Goal: Communication & Community: Share content

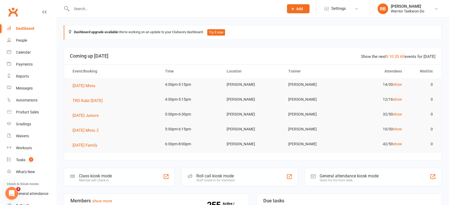
click at [96, 6] on input "text" at bounding box center [175, 8] width 210 height 7
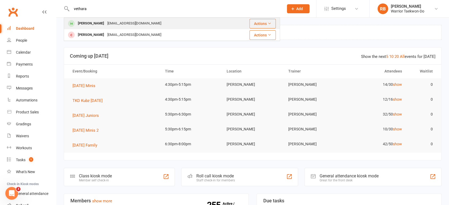
type input "vethara"
click at [110, 20] on div "[EMAIL_ADDRESS][DOMAIN_NAME]" at bounding box center [134, 24] width 57 height 8
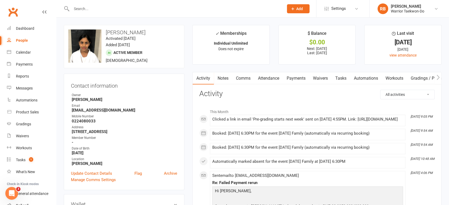
click at [303, 78] on link "Payments" at bounding box center [296, 78] width 26 height 12
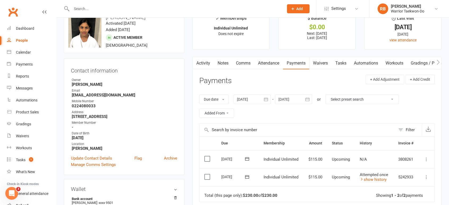
scroll to position [29, 0]
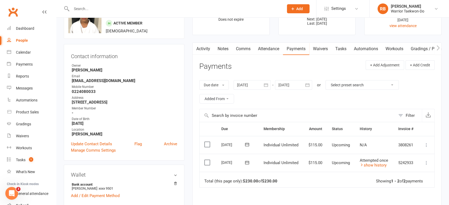
click at [427, 162] on icon at bounding box center [426, 162] width 5 height 5
click at [390, 174] on link "Mark as Paid (Cash)" at bounding box center [398, 173] width 63 height 11
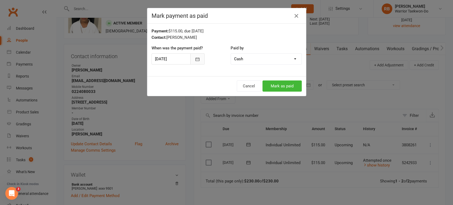
click at [196, 61] on icon "button" at bounding box center [198, 58] width 4 height 3
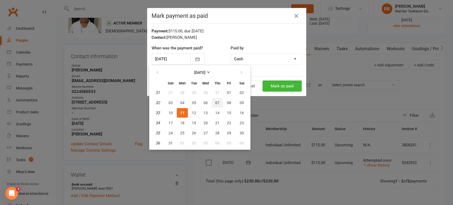
click at [215, 102] on span "07" at bounding box center [217, 103] width 4 height 4
type input "[DATE]"
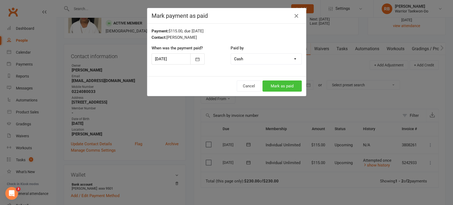
click at [274, 84] on button "Mark as paid" at bounding box center [282, 85] width 39 height 11
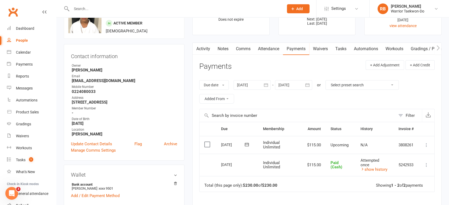
click at [88, 5] on input "text" at bounding box center [175, 8] width 210 height 7
type input "h"
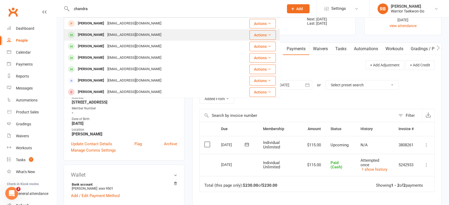
type input "chandra"
click at [138, 37] on div "[EMAIL_ADDRESS][DOMAIN_NAME]" at bounding box center [134, 35] width 57 height 8
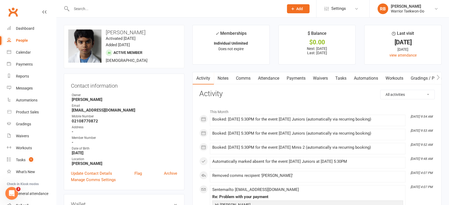
click at [298, 79] on link "Payments" at bounding box center [296, 78] width 26 height 12
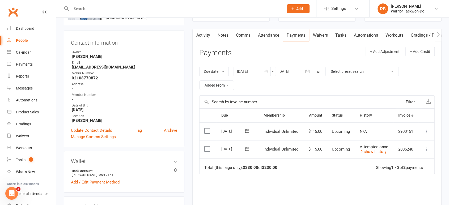
scroll to position [88, 0]
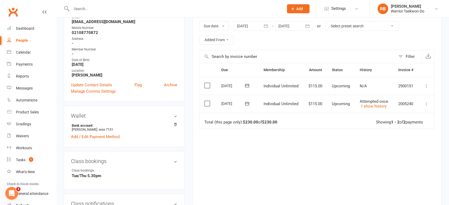
click at [423, 103] on button at bounding box center [426, 104] width 6 height 6
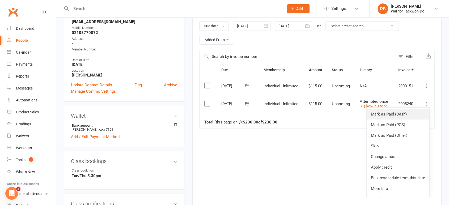
click at [402, 116] on link "Mark as Paid (Cash)" at bounding box center [398, 114] width 63 height 11
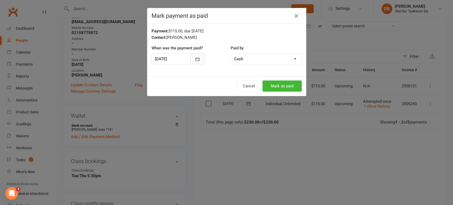
click at [197, 61] on icon "button" at bounding box center [197, 59] width 5 height 5
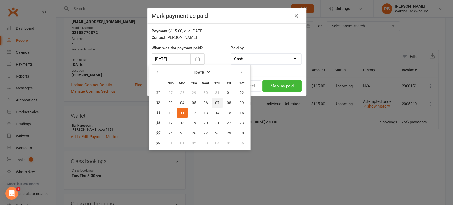
click at [220, 100] on button "07" at bounding box center [217, 103] width 11 height 10
type input "[DATE]"
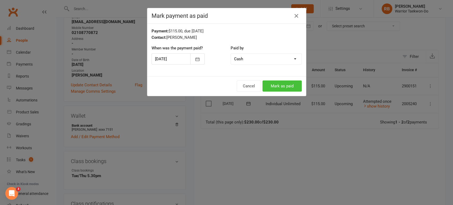
click at [280, 84] on button "Mark as paid" at bounding box center [282, 85] width 39 height 11
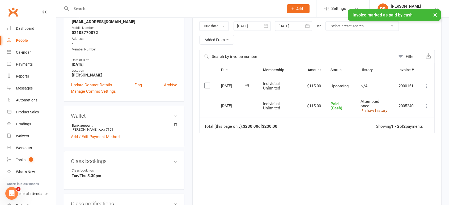
click at [369, 109] on link "show history" at bounding box center [374, 110] width 27 height 5
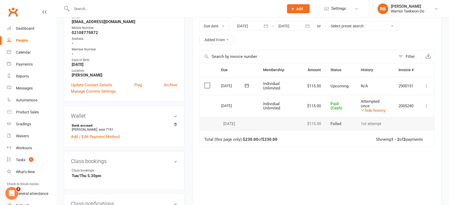
click at [81, 7] on input "text" at bounding box center [175, 8] width 210 height 7
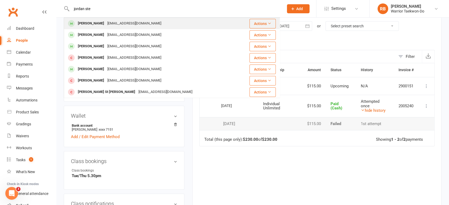
type input "jordan ste"
click at [111, 25] on div "[EMAIL_ADDRESS][DOMAIN_NAME]" at bounding box center [134, 24] width 57 height 8
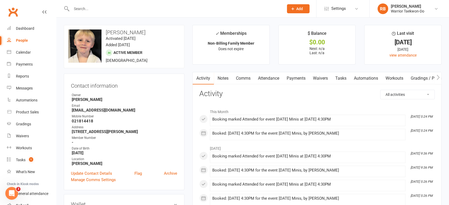
click at [304, 78] on link "Payments" at bounding box center [296, 78] width 26 height 12
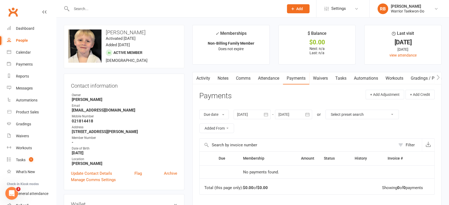
click at [281, 78] on link "Attendance" at bounding box center [268, 78] width 29 height 12
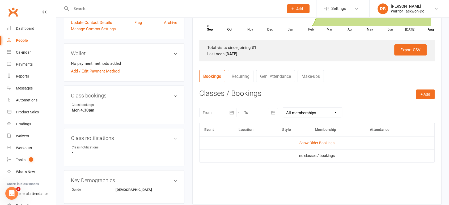
scroll to position [206, 0]
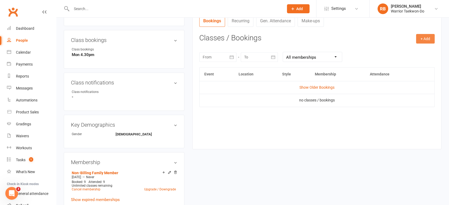
click at [429, 40] on button "+ Add" at bounding box center [425, 39] width 19 height 10
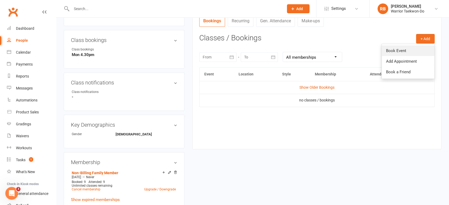
click at [408, 50] on link "Book Event" at bounding box center [408, 50] width 53 height 11
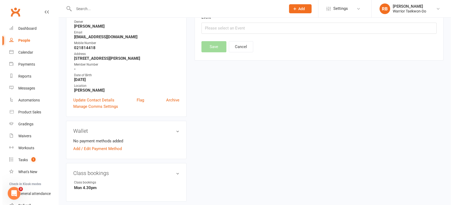
scroll to position [45, 0]
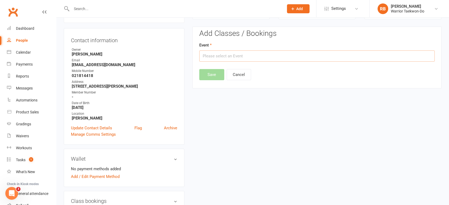
click at [218, 57] on input "text" at bounding box center [316, 55] width 235 height 11
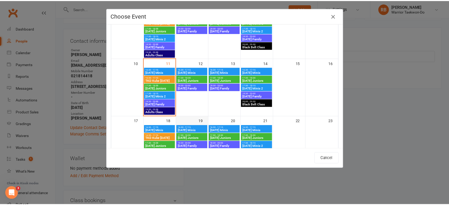
scroll to position [147, 0]
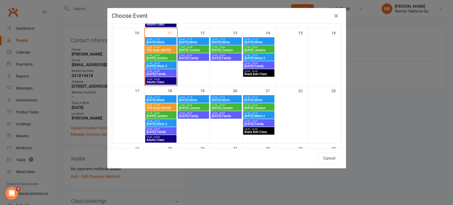
click at [166, 41] on span "[DATE] Minis" at bounding box center [160, 42] width 29 height 3
type input "[DATE] Minis - [DATE] 4:30:00 PM"
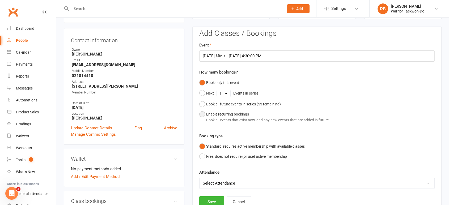
click at [224, 111] on div "Enable recurring bookings Book all events that exist now, and any new events th…" at bounding box center [267, 117] width 122 height 12
select select "book_from_now"
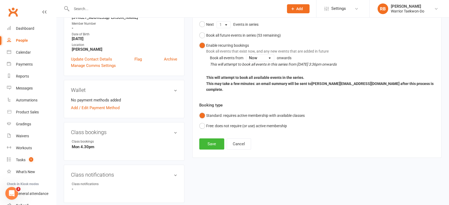
scroll to position [164, 0]
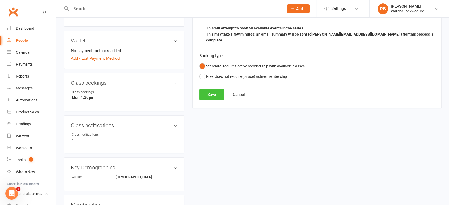
click at [211, 89] on button "Save" at bounding box center [211, 94] width 25 height 11
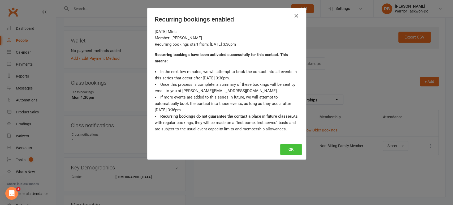
click at [285, 146] on button "OK" at bounding box center [292, 149] width 22 height 11
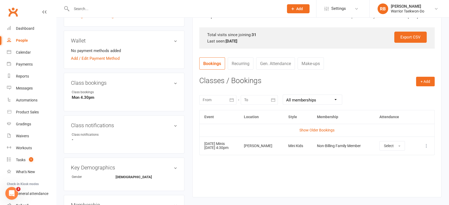
click at [89, 8] on input "text" at bounding box center [175, 8] width 210 height 7
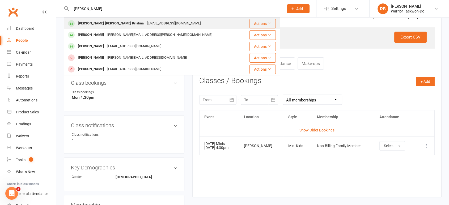
type input "[PERSON_NAME]"
click at [84, 27] on div "[PERSON_NAME] [PERSON_NAME] Krishna" at bounding box center [110, 24] width 69 height 8
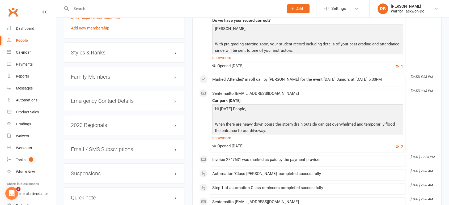
scroll to position [384, 0]
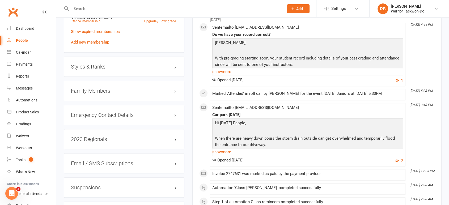
click at [114, 64] on h3 "Styles & Ranks" at bounding box center [124, 67] width 106 height 6
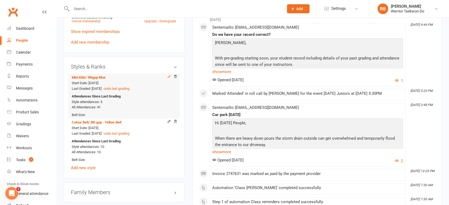
click at [169, 75] on icon at bounding box center [169, 77] width 4 height 4
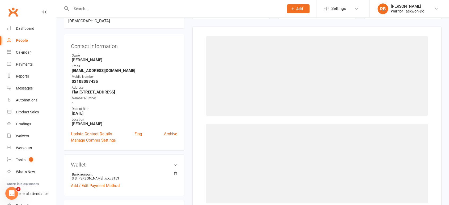
select select "2482"
select select "24935"
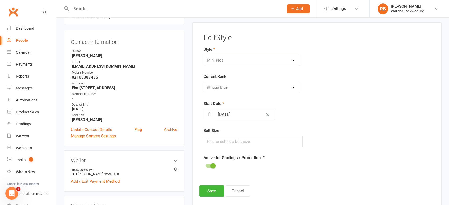
scroll to position [75, 0]
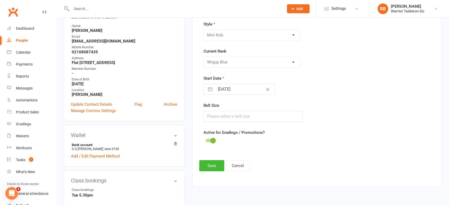
click at [211, 138] on span at bounding box center [212, 140] width 5 height 5
click at [206, 140] on input "checkbox" at bounding box center [206, 140] width 0 height 0
click at [210, 160] on button "Save" at bounding box center [211, 165] width 25 height 11
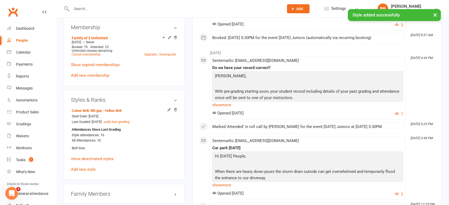
scroll to position [400, 0]
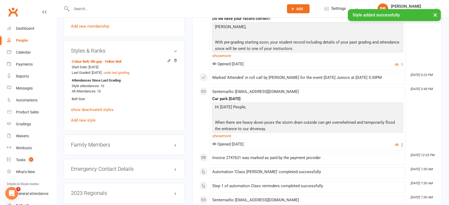
click at [114, 135] on div "Family Members" at bounding box center [124, 145] width 121 height 20
click at [117, 144] on div "Family Members" at bounding box center [124, 145] width 121 height 20
click at [119, 142] on h3 "Family Members" at bounding box center [124, 145] width 106 height 6
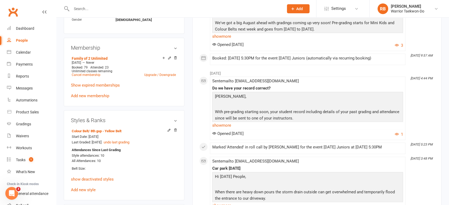
scroll to position [311, 0]
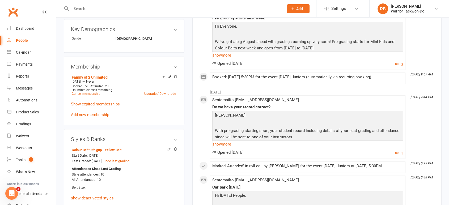
click at [88, 7] on input "text" at bounding box center [175, 8] width 210 height 7
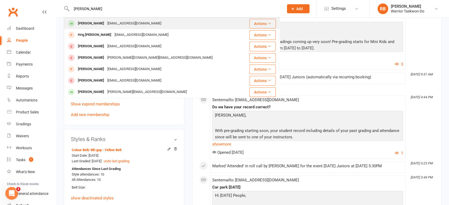
type input "[PERSON_NAME]"
click at [106, 20] on div "[EMAIL_ADDRESS][DOMAIN_NAME]" at bounding box center [134, 24] width 57 height 8
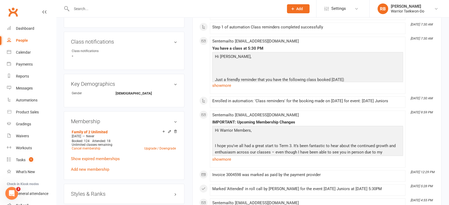
scroll to position [413, 0]
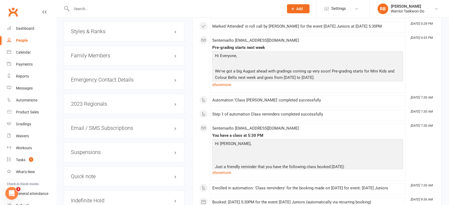
click at [130, 38] on div "Styles & Ranks" at bounding box center [124, 31] width 121 height 20
click at [130, 33] on h3 "Styles & Ranks" at bounding box center [124, 31] width 106 height 6
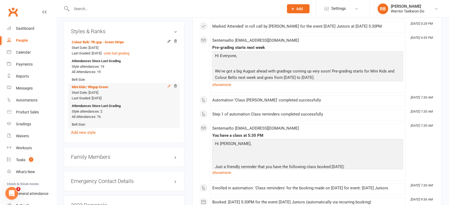
click at [169, 85] on icon at bounding box center [169, 86] width 2 height 2
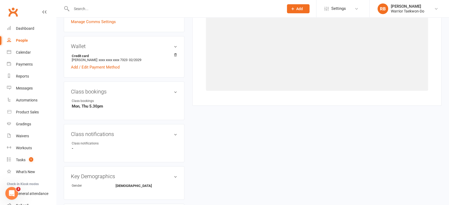
select select "2482"
select select "24934"
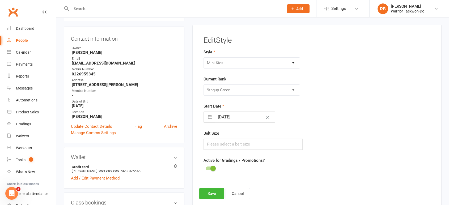
scroll to position [45, 0]
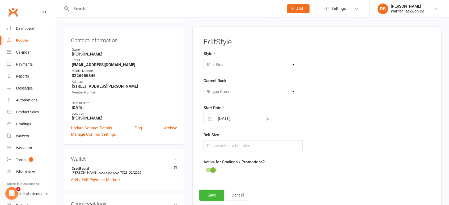
click at [210, 170] on div at bounding box center [210, 170] width 9 height 4
click at [206, 169] on input "checkbox" at bounding box center [206, 169] width 0 height 0
click at [209, 194] on button "Save" at bounding box center [211, 195] width 25 height 11
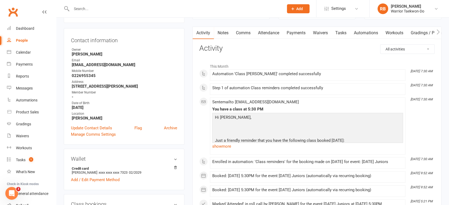
click at [94, 12] on div at bounding box center [172, 8] width 216 height 17
click at [93, 9] on input "text" at bounding box center [175, 8] width 210 height 7
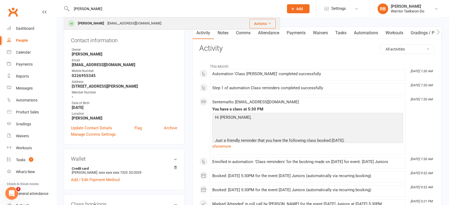
type input "[PERSON_NAME]"
click at [129, 22] on div "[EMAIL_ADDRESS][DOMAIN_NAME]" at bounding box center [134, 24] width 57 height 8
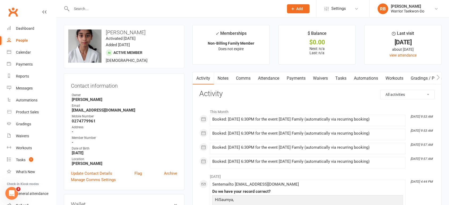
click at [426, 93] on select "All activities Bookings / Attendances Communications Notes Failed SMSes Grading…" at bounding box center [407, 94] width 54 height 9
select select "ConversationLogEntry"
click at [380, 90] on select "All activities Bookings / Attendances Communications Notes Failed SMSes Grading…" at bounding box center [407, 94] width 54 height 9
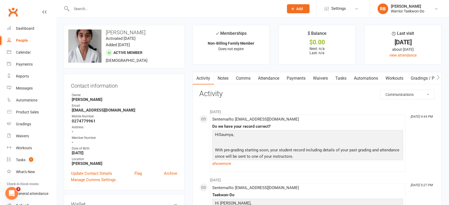
click at [294, 75] on link "Payments" at bounding box center [296, 78] width 26 height 12
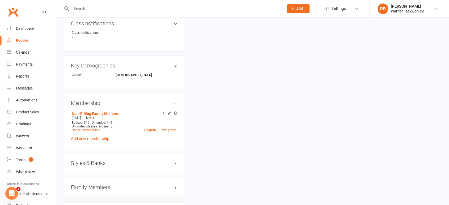
scroll to position [354, 0]
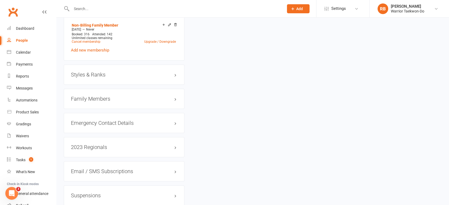
click at [106, 97] on h3 "Family Members" at bounding box center [124, 99] width 106 height 6
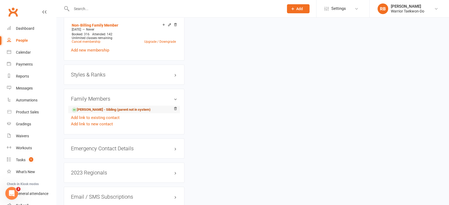
click at [99, 108] on link "[PERSON_NAME] - Sibling (parent not in system)" at bounding box center [111, 110] width 79 height 6
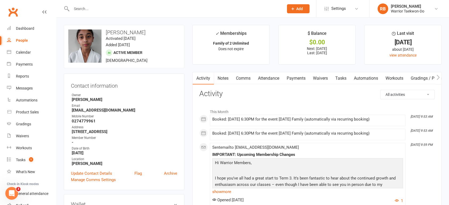
click at [292, 77] on link "Payments" at bounding box center [296, 78] width 26 height 12
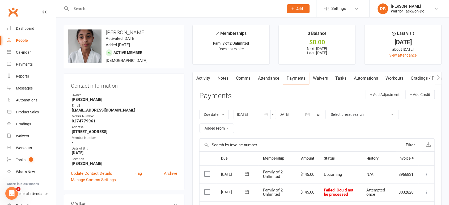
click at [275, 81] on link "Attendance" at bounding box center [268, 78] width 29 height 12
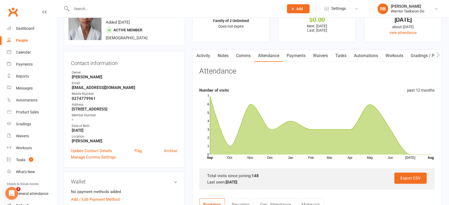
scroll to position [59, 0]
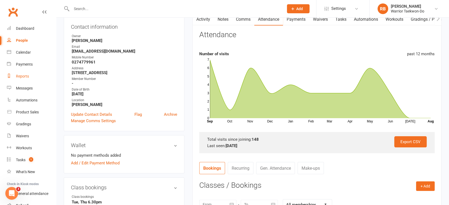
click at [34, 79] on link "Reports" at bounding box center [31, 76] width 49 height 12
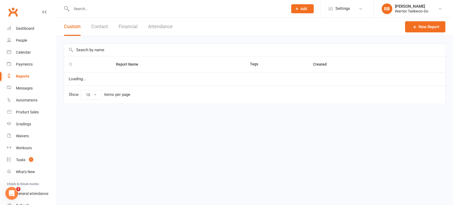
select select "50"
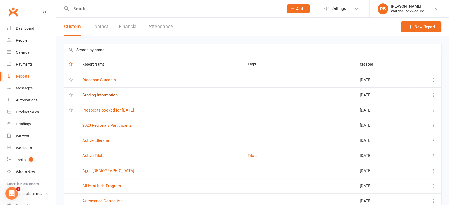
click at [100, 95] on link "Grading Information" at bounding box center [99, 95] width 35 height 5
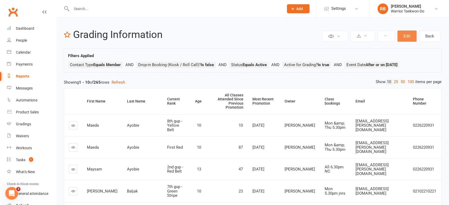
click at [410, 35] on button "Edit" at bounding box center [406, 36] width 19 height 11
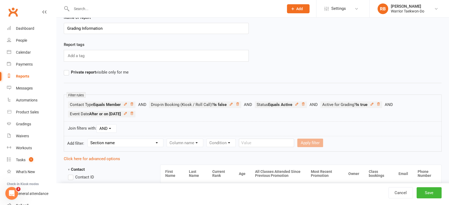
scroll to position [29, 0]
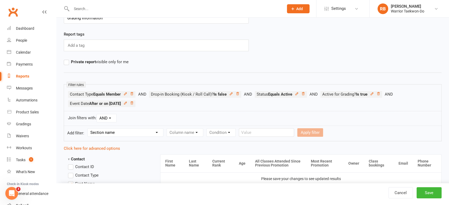
click at [137, 134] on select "Section name Contact Attendance Aggregate Payment Booking Waitlist Attendees Ca…" at bounding box center [125, 133] width 75 height 8
select select "3"
click at [88, 129] on select "Section name Contact Attendance Aggregate Payment Booking Waitlist Attendees Ca…" at bounding box center [125, 133] width 75 height 8
click at [199, 138] on form "Add filter: Section name Contact Attendance Aggregate Payment Booking Waitlist …" at bounding box center [253, 134] width 378 height 16
click at [198, 131] on select "Column name Event Name Event Type Event Date Event Day Event Month Event Starts…" at bounding box center [204, 133] width 75 height 8
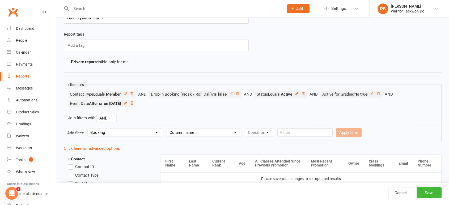
select select "2"
click at [167, 129] on select "Column name Event Name Event Type Event Date Event Day Event Month Event Starts…" at bounding box center [204, 133] width 75 height 8
click at [259, 133] on select "Condition Is Is not Before After Before or on After or on Is blank Is not blank" at bounding box center [261, 133] width 33 height 8
select select "5"
click at [245, 129] on select "Condition Is Is not Before After Before or on After or on Is blank Is not blank" at bounding box center [261, 133] width 33 height 8
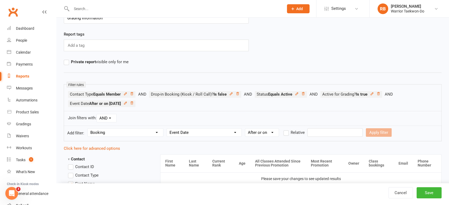
click at [325, 127] on form "Add filter: Section name Contact Attendance Aggregate Payment Booking Waitlist …" at bounding box center [253, 134] width 378 height 16
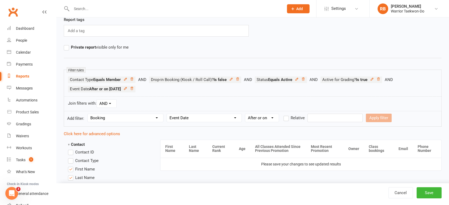
click at [320, 118] on input "text" at bounding box center [334, 118] width 55 height 9
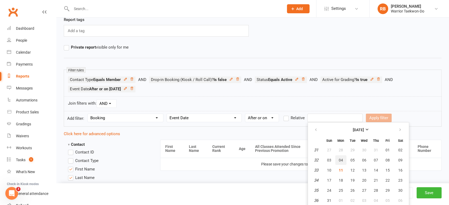
click at [342, 159] on span "04" at bounding box center [341, 160] width 4 height 4
type input "[DATE]"
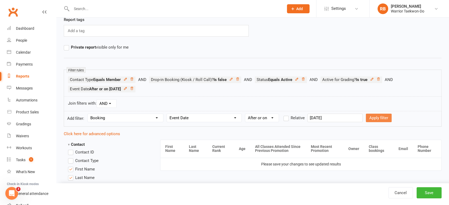
click at [369, 118] on button "Apply filter" at bounding box center [379, 118] width 26 height 9
select select
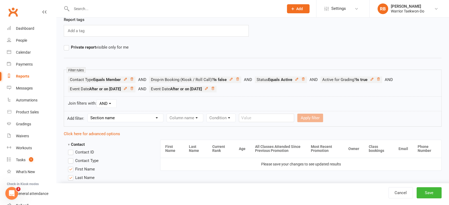
click at [145, 87] on li "Event Date After or on [DATE]" at bounding box center [108, 89] width 81 height 7
click at [134, 88] on icon at bounding box center [132, 89] width 4 height 4
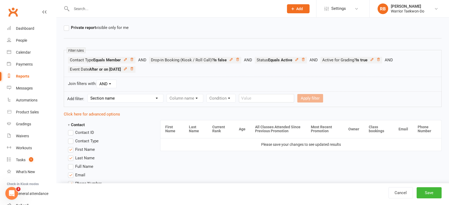
scroll to position [74, 0]
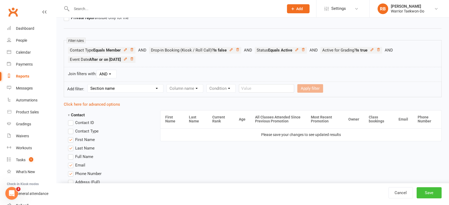
click at [432, 193] on button "Save" at bounding box center [429, 192] width 25 height 11
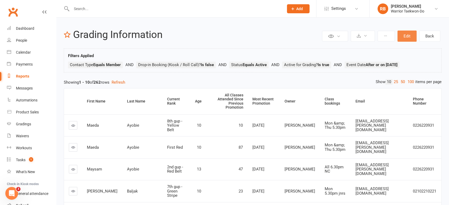
click at [403, 36] on button "Edit" at bounding box center [406, 36] width 19 height 11
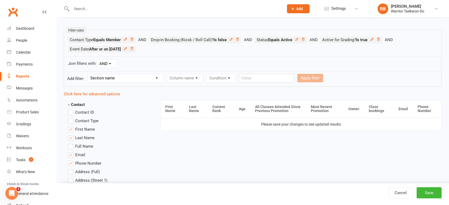
scroll to position [88, 0]
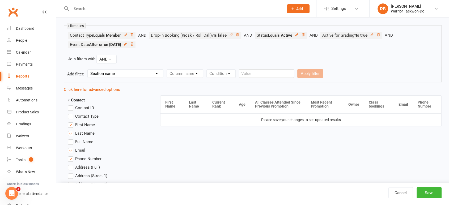
click at [137, 71] on select "Section name Contact Attendance Aggregate Payment Booking Waitlist Attendees Ca…" at bounding box center [125, 74] width 75 height 8
select select "3"
click at [88, 70] on select "Section name Contact Attendance Aggregate Payment Booking Waitlist Attendees Ca…" at bounding box center [125, 74] width 75 height 8
click at [199, 70] on select "Column name Event Name Event Type Event Date Event Day Event Month Event Starts…" at bounding box center [204, 74] width 75 height 8
select select "0"
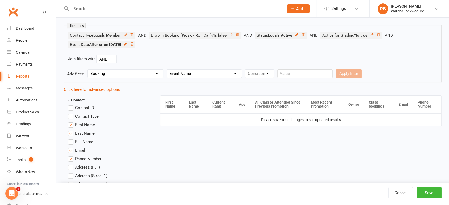
click at [167, 70] on select "Column name Event Name Event Type Event Date Event Day Event Month Event Starts…" at bounding box center [204, 74] width 75 height 8
click at [255, 72] on select "Condition Equals Does not equal Contains Does not contain Is blank or does not …" at bounding box center [275, 74] width 61 height 8
select select "0"
click at [245, 70] on select "Condition Equals Does not equal Contains Does not contain Is blank or does not …" at bounding box center [275, 74] width 61 height 8
click at [320, 72] on input "text" at bounding box center [337, 73] width 55 height 9
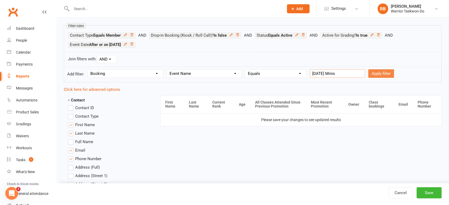
type input "[DATE] Minis"
click at [375, 74] on button "Apply filter" at bounding box center [381, 73] width 26 height 9
select select
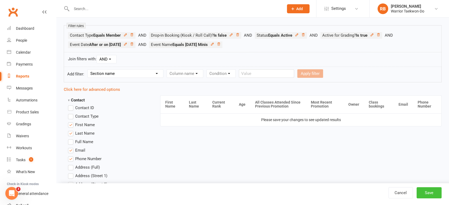
click at [429, 194] on button "Save" at bounding box center [429, 192] width 25 height 11
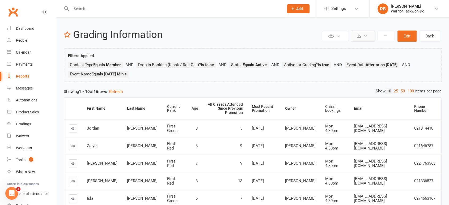
click at [362, 40] on button at bounding box center [363, 36] width 24 height 11
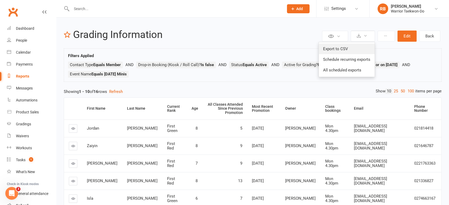
click at [359, 49] on link "Export to CSV" at bounding box center [347, 49] width 56 height 11
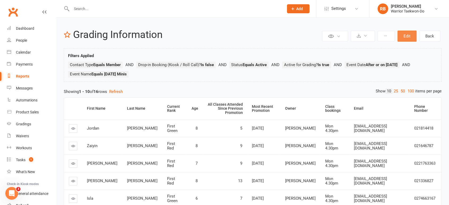
click at [406, 35] on button "Edit" at bounding box center [406, 36] width 19 height 11
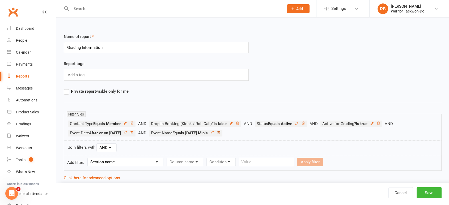
click at [221, 132] on icon at bounding box center [219, 133] width 4 height 4
click at [132, 160] on select "Section name Contact Attendance Aggregate Payment Booking Waitlist Attendees Ca…" at bounding box center [125, 162] width 75 height 8
select select "3"
click at [88, 158] on select "Section name Contact Attendance Aggregate Payment Booking Waitlist Attendees Ca…" at bounding box center [125, 162] width 75 height 8
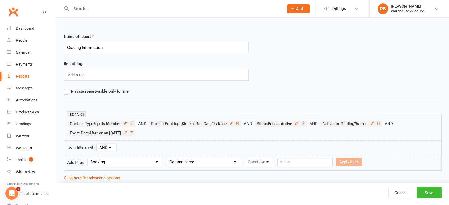
click at [196, 159] on select "Column name Event Name Event Type Event Date Event Day Event Month Event Starts…" at bounding box center [204, 162] width 75 height 8
select select "0"
click at [167, 158] on select "Column name Event Name Event Type Event Date Event Day Event Month Event Starts…" at bounding box center [204, 162] width 75 height 8
click at [255, 162] on select "Condition Equals Does not equal Contains Does not contain Is blank or does not …" at bounding box center [275, 162] width 61 height 8
click at [245, 158] on select "Condition Equals Does not equal Contains Does not contain Is blank or does not …" at bounding box center [275, 162] width 61 height 8
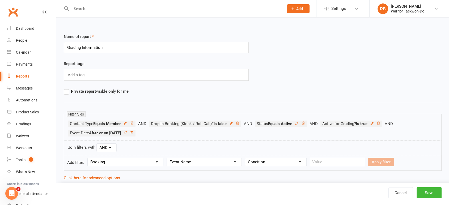
click at [285, 161] on select "Condition Equals Does not equal Contains Does not contain Is blank or does not …" at bounding box center [275, 162] width 61 height 8
select select "0"
click at [245, 158] on select "Condition Equals Does not equal Contains Does not contain Is blank or does not …" at bounding box center [275, 162] width 61 height 8
click at [321, 160] on input "text" at bounding box center [337, 162] width 55 height 9
type input "[DATE] Minis 2"
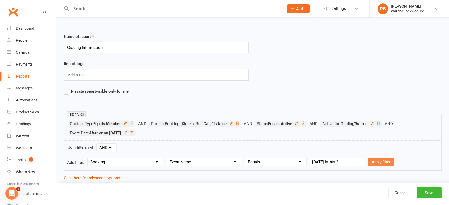
click at [386, 163] on button "Apply filter" at bounding box center [381, 162] width 26 height 9
select select
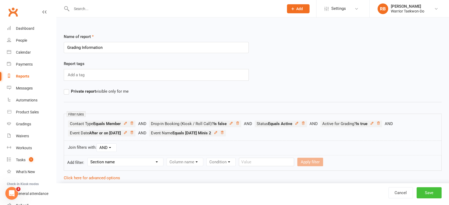
click at [427, 190] on button "Save" at bounding box center [429, 192] width 25 height 11
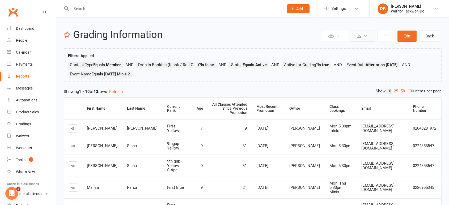
click at [363, 36] on icon at bounding box center [365, 36] width 4 height 4
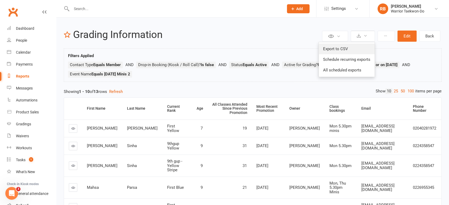
click at [350, 49] on link "Export to CSV" at bounding box center [347, 49] width 56 height 11
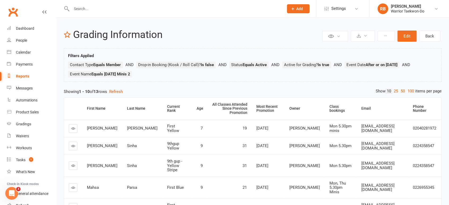
click at [83, 9] on input "text" at bounding box center [175, 8] width 210 height 7
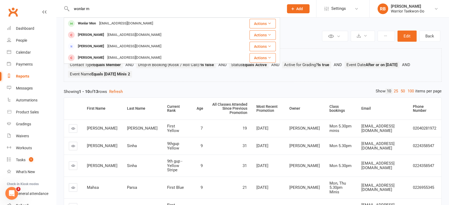
type input "wonlar m"
click at [92, 20] on div "Wonlar Mon" at bounding box center [86, 24] width 21 height 8
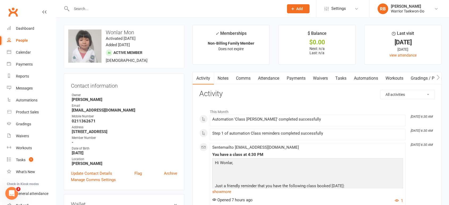
click at [272, 74] on link "Attendance" at bounding box center [268, 78] width 29 height 12
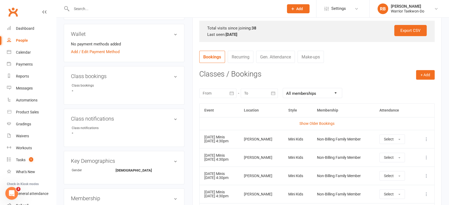
scroll to position [206, 0]
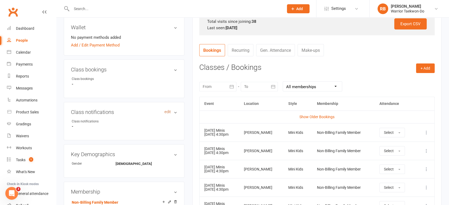
click at [168, 110] on link "edit" at bounding box center [167, 112] width 6 height 5
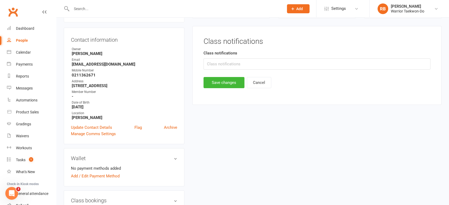
scroll to position [45, 0]
click at [236, 65] on input "text" at bounding box center [317, 64] width 227 height 11
type input "Mon/Wed 4.30pm"
click at [216, 82] on button "Save changes" at bounding box center [224, 83] width 41 height 11
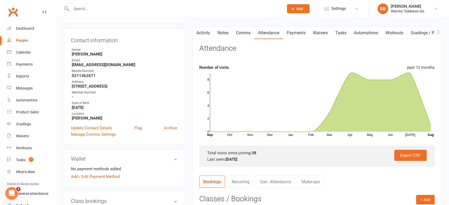
scroll to position [0, 0]
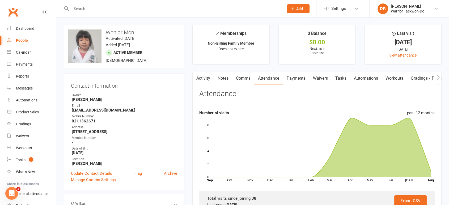
click at [90, 8] on input "text" at bounding box center [175, 8] width 210 height 7
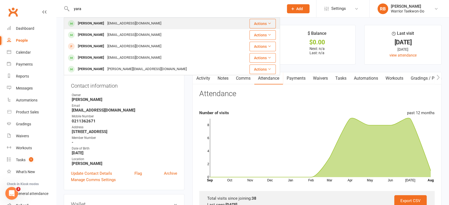
type input "yara"
click at [86, 19] on div "Yara Al-huthaifi [EMAIL_ADDRESS][DOMAIN_NAME]" at bounding box center [150, 23] width 173 height 11
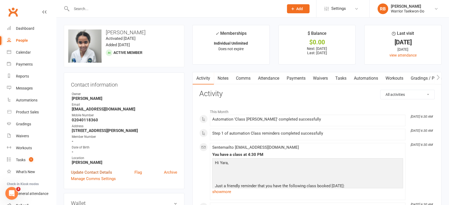
click at [108, 173] on link "Update Contact Details" at bounding box center [91, 172] width 41 height 6
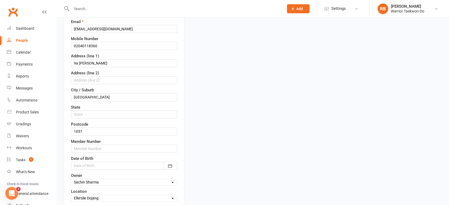
scroll to position [113, 0]
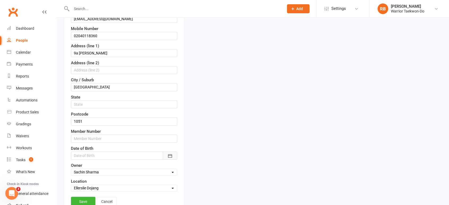
click at [164, 154] on button "button" at bounding box center [170, 156] width 14 height 8
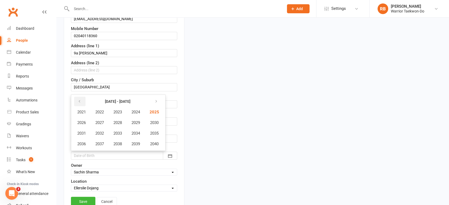
click at [81, 100] on icon "button" at bounding box center [80, 101] width 4 height 4
click at [101, 143] on span "2017" at bounding box center [99, 144] width 9 height 5
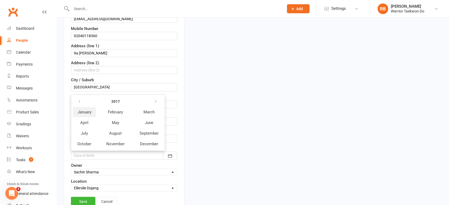
click at [88, 112] on span "January" at bounding box center [85, 112] width 14 height 5
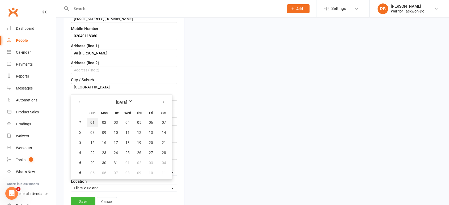
click at [96, 121] on button "01" at bounding box center [92, 123] width 11 height 10
type input "[DATE]"
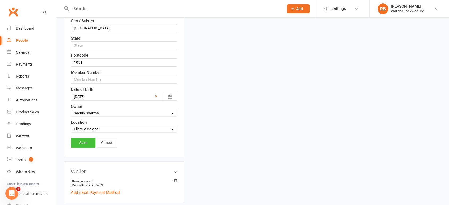
click at [83, 146] on link "Save" at bounding box center [83, 143] width 24 height 10
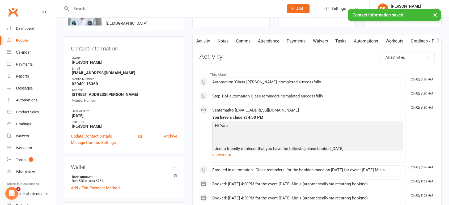
scroll to position [0, 0]
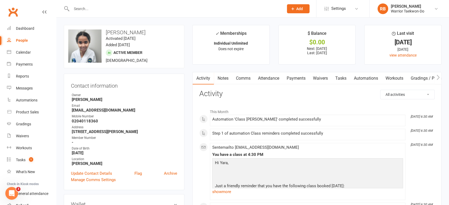
click at [103, 5] on div at bounding box center [172, 8] width 216 height 17
click at [102, 9] on input "text" at bounding box center [175, 8] width 210 height 7
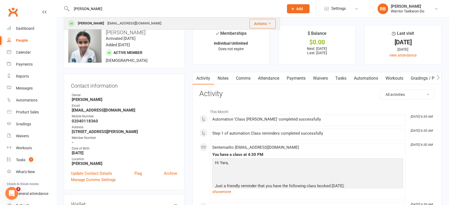
type input "[PERSON_NAME]"
click at [128, 22] on div "[EMAIL_ADDRESS][DOMAIN_NAME]" at bounding box center [134, 24] width 57 height 8
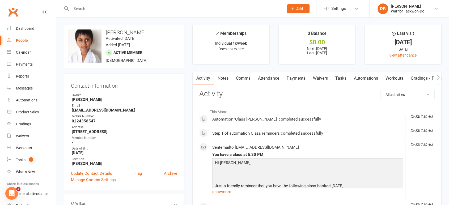
click at [274, 78] on link "Attendance" at bounding box center [268, 78] width 29 height 12
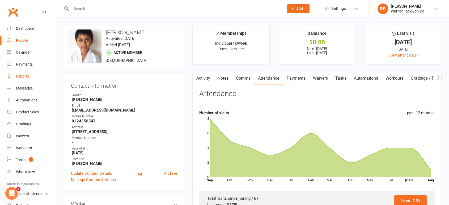
click at [23, 73] on link "Reports" at bounding box center [31, 76] width 49 height 12
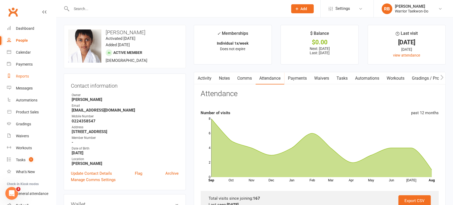
select select "50"
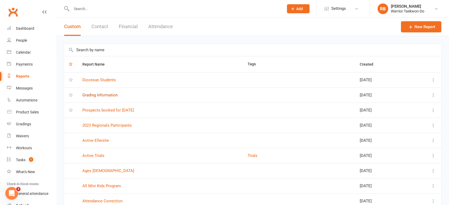
click at [102, 95] on link "Grading Information" at bounding box center [99, 95] width 35 height 5
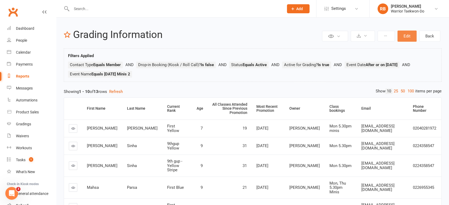
click at [407, 36] on button "Edit" at bounding box center [406, 36] width 19 height 11
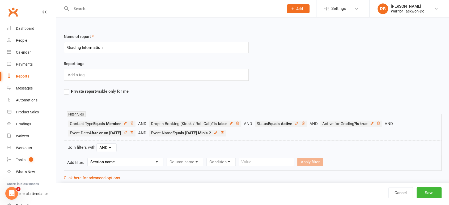
click at [149, 164] on select "Section name Contact Attendance Aggregate Payment Booking Waitlist Attendees Ca…" at bounding box center [125, 162] width 75 height 8
select select "3"
click at [88, 158] on select "Section name Contact Attendance Aggregate Payment Booking Waitlist Attendees Ca…" at bounding box center [125, 162] width 75 height 8
click at [196, 164] on select "Column name Event Name Event Type Event Date Event Day Event Month Event Starts…" at bounding box center [204, 162] width 75 height 8
select select "0"
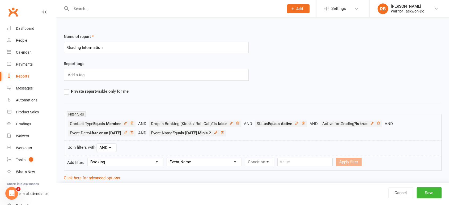
click at [167, 158] on select "Column name Event Name Event Type Event Date Event Day Event Month Event Starts…" at bounding box center [204, 162] width 75 height 8
click at [272, 162] on select "Condition Equals Does not equal Contains Does not contain Is blank or does not …" at bounding box center [275, 162] width 61 height 8
select select "0"
click at [245, 158] on select "Condition Equals Does not equal Contains Does not contain Is blank or does not …" at bounding box center [275, 162] width 61 height 8
click at [321, 161] on input "text" at bounding box center [337, 162] width 55 height 9
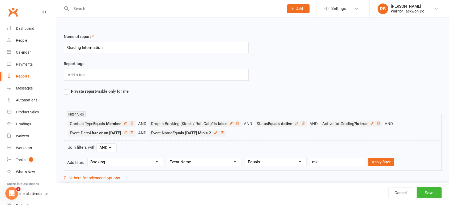
type input "m"
type input "[DATE] Juniors"
click at [377, 163] on button "Apply filter" at bounding box center [381, 162] width 26 height 9
select select
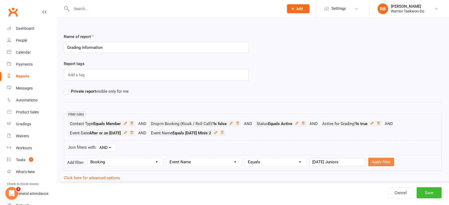
select select
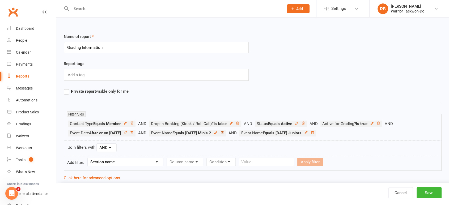
click at [223, 133] on icon at bounding box center [222, 132] width 3 height 3
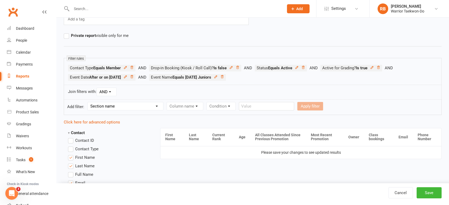
scroll to position [59, 0]
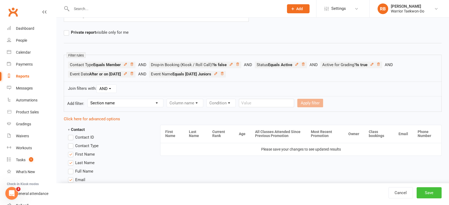
click at [431, 192] on button "Save" at bounding box center [429, 192] width 25 height 11
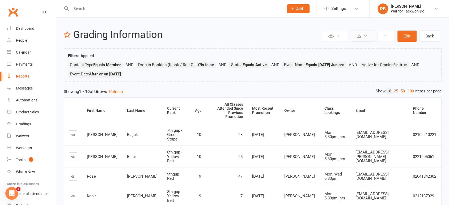
click at [366, 38] on button at bounding box center [363, 36] width 24 height 11
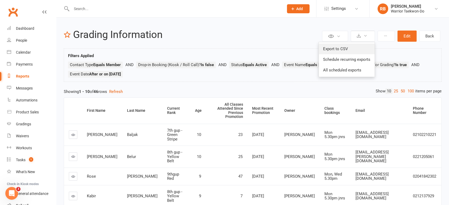
click at [364, 46] on link "Export to CSV" at bounding box center [347, 49] width 56 height 11
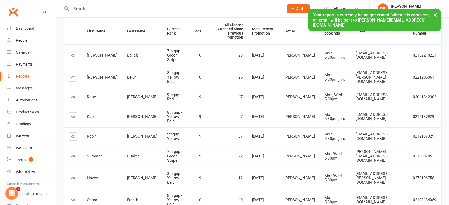
scroll to position [118, 0]
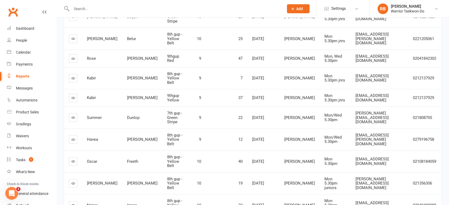
click at [97, 7] on input "text" at bounding box center [175, 8] width 210 height 7
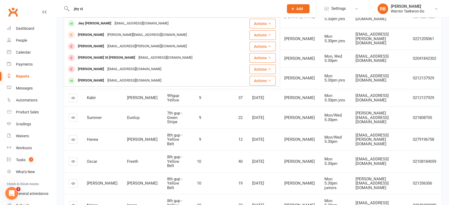
type input "jiey st"
click at [108, 25] on div "Jiey [PERSON_NAME]" at bounding box center [94, 24] width 37 height 8
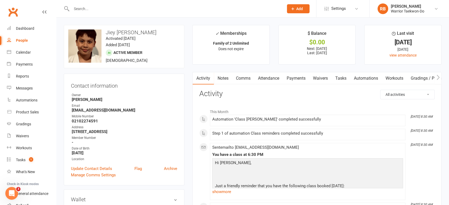
click at [291, 79] on link "Payments" at bounding box center [296, 78] width 26 height 12
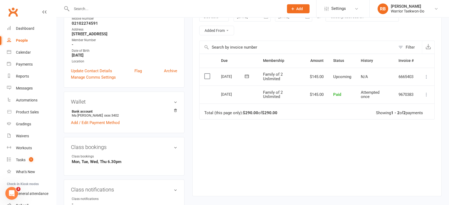
scroll to position [29, 0]
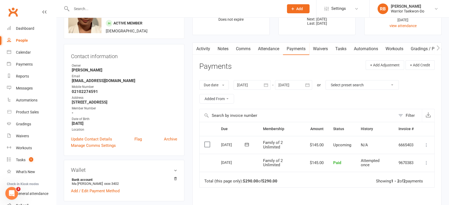
click at [278, 48] on link "Attendance" at bounding box center [268, 49] width 29 height 12
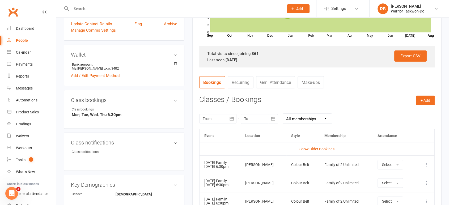
scroll to position [206, 0]
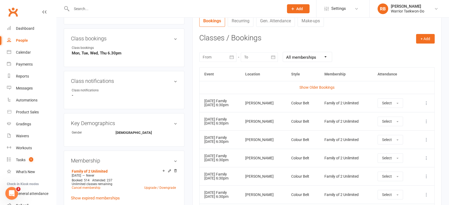
click at [104, 7] on input "text" at bounding box center [175, 8] width 210 height 7
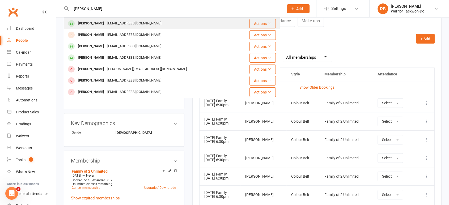
type input "[PERSON_NAME]"
click at [104, 19] on div "[PERSON_NAME] [PERSON_NAME][EMAIL_ADDRESS][DOMAIN_NAME]" at bounding box center [153, 23] width 179 height 11
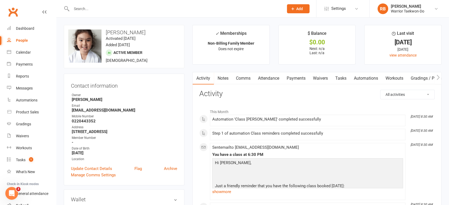
click at [291, 78] on link "Payments" at bounding box center [296, 78] width 26 height 12
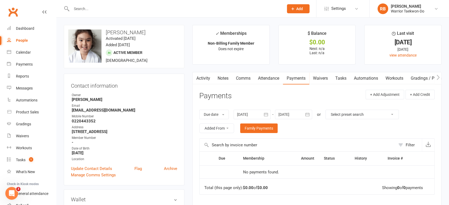
click at [278, 77] on link "Attendance" at bounding box center [268, 78] width 29 height 12
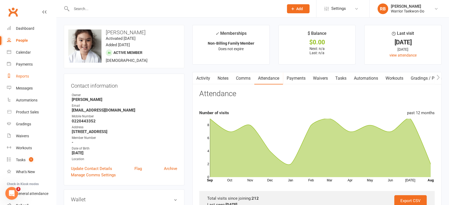
click at [28, 77] on div "Reports" at bounding box center [22, 76] width 13 height 4
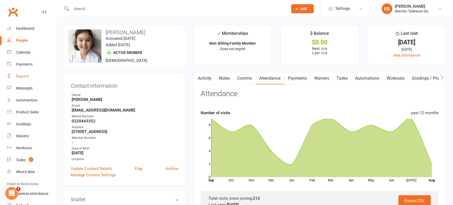
select select "50"
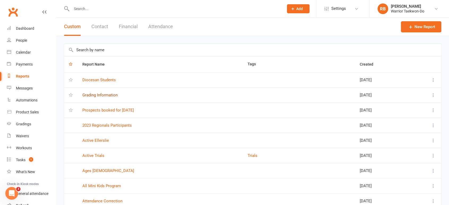
click at [104, 94] on link "Grading Information" at bounding box center [99, 95] width 35 height 5
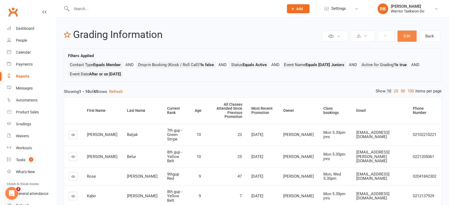
click at [406, 35] on button "Edit" at bounding box center [406, 36] width 19 height 11
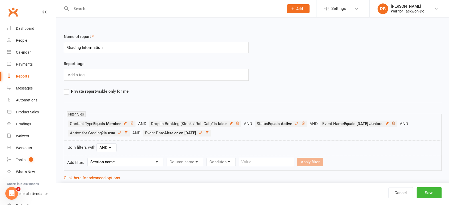
click at [395, 122] on icon at bounding box center [393, 123] width 3 height 3
click at [157, 161] on select "Section name Contact Attendance Aggregate Payment Booking Waitlist Attendees Ca…" at bounding box center [125, 162] width 75 height 8
select select "3"
click at [88, 158] on select "Section name Contact Attendance Aggregate Payment Booking Waitlist Attendees Ca…" at bounding box center [125, 162] width 75 height 8
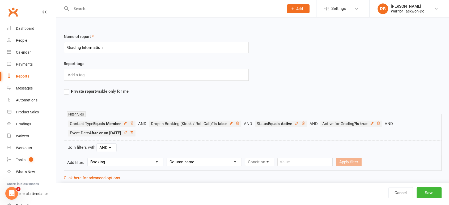
click at [198, 163] on select "Column name Event Name Event Type Event Date Event Day Event Month Event Starts…" at bounding box center [204, 162] width 75 height 8
select select "0"
click at [167, 158] on select "Column name Event Name Event Type Event Date Event Day Event Month Event Starts…" at bounding box center [204, 162] width 75 height 8
click at [255, 159] on select "Condition Equals Does not equal Contains Does not contain Is blank or does not …" at bounding box center [275, 162] width 61 height 8
select select "0"
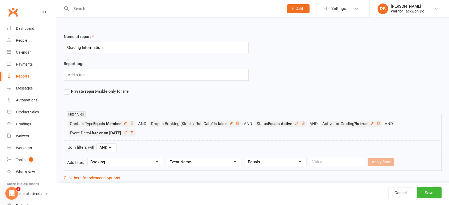
click at [245, 158] on select "Condition Equals Does not equal Contains Does not contain Is blank or does not …" at bounding box center [275, 162] width 61 height 8
click at [320, 161] on input "text" at bounding box center [337, 162] width 55 height 9
type input "m"
type input "[DATE] Family"
click at [369, 163] on button "Apply filter" at bounding box center [381, 162] width 26 height 9
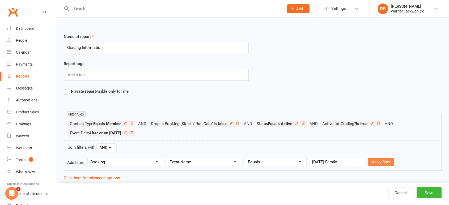
select select
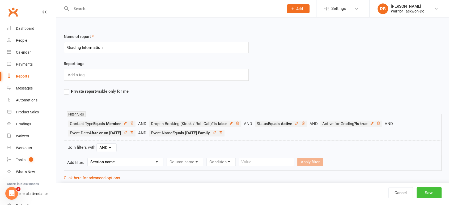
click at [426, 191] on button "Save" at bounding box center [429, 192] width 25 height 11
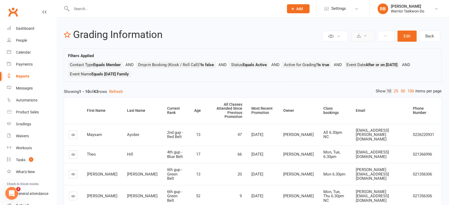
click at [366, 38] on button at bounding box center [363, 36] width 24 height 11
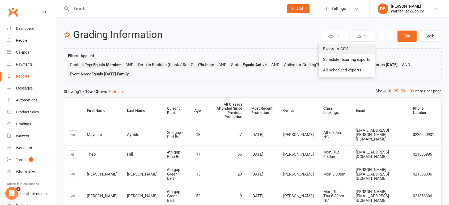
click at [359, 51] on link "Export to CSV" at bounding box center [347, 49] width 56 height 11
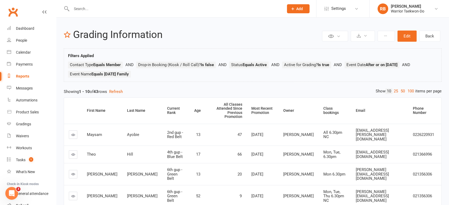
click at [97, 9] on input "text" at bounding box center [175, 8] width 210 height 7
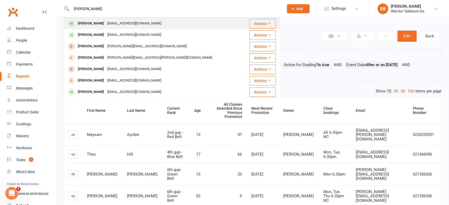
type input "[PERSON_NAME]"
click at [103, 26] on div "[PERSON_NAME]" at bounding box center [90, 24] width 29 height 8
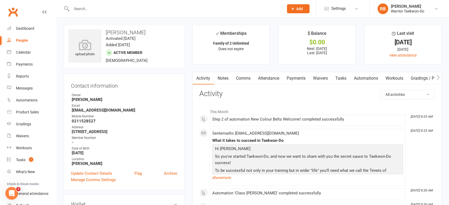
click at [267, 79] on link "Attendance" at bounding box center [268, 78] width 29 height 12
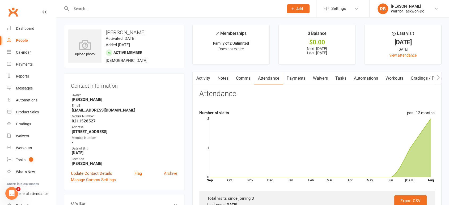
click at [96, 173] on link "Update Contact Details" at bounding box center [91, 173] width 41 height 6
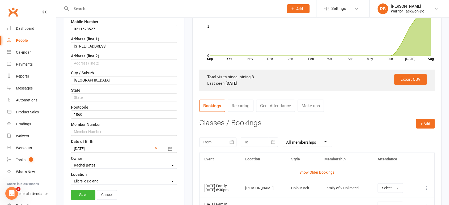
scroll to position [232, 0]
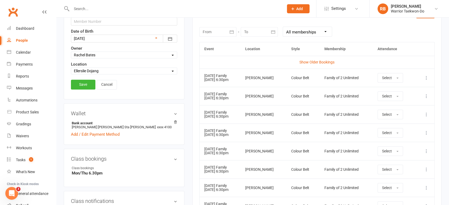
click at [101, 52] on select "Select Owner [PERSON_NAME] [PERSON_NAME] [PERSON_NAME] [PERSON_NAME] [PERSON_NA…" at bounding box center [124, 55] width 106 height 6
select select "2"
click at [71, 52] on select "Select Owner [PERSON_NAME] [PERSON_NAME] [PERSON_NAME] [PERSON_NAME] [PERSON_NA…" at bounding box center [124, 55] width 106 height 6
click at [79, 83] on link "Save" at bounding box center [83, 85] width 24 height 10
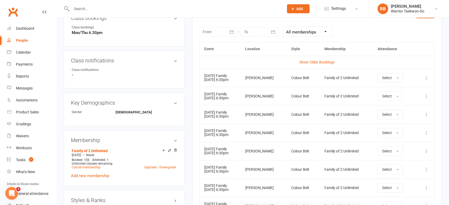
click at [114, 10] on input "text" at bounding box center [175, 8] width 210 height 7
type input "A"
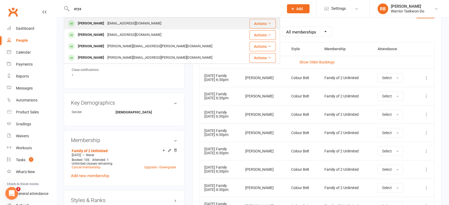
type input "arya"
click at [109, 25] on div "[EMAIL_ADDRESS][DOMAIN_NAME]" at bounding box center [134, 24] width 57 height 8
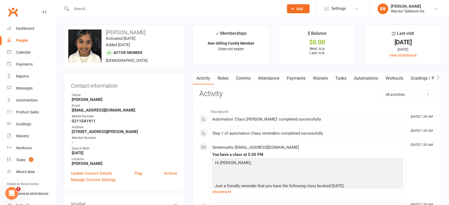
click at [125, 7] on input "text" at bounding box center [175, 8] width 210 height 7
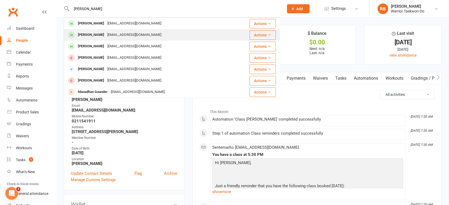
type input "[PERSON_NAME]"
click at [124, 32] on div "[EMAIL_ADDRESS][DOMAIN_NAME]" at bounding box center [134, 35] width 57 height 8
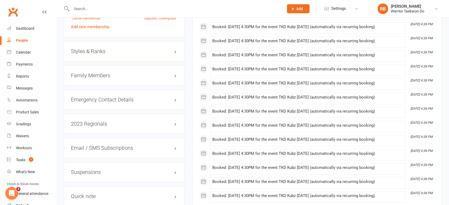
scroll to position [354, 0]
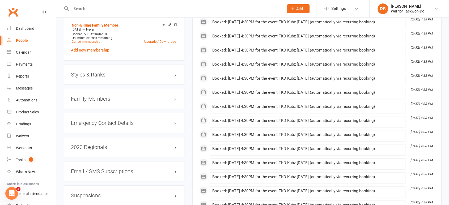
click at [108, 97] on h3 "Family Members" at bounding box center [124, 99] width 106 height 6
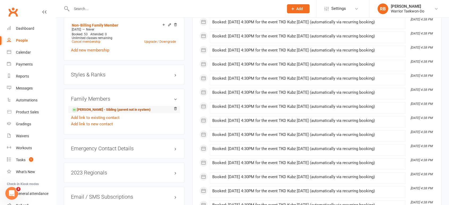
click at [97, 110] on link "[PERSON_NAME] - Sibling (parent not in system)" at bounding box center [111, 110] width 79 height 6
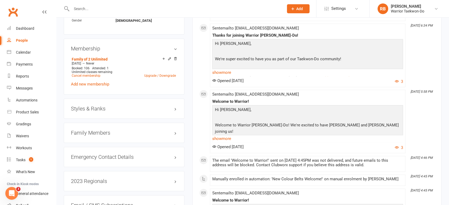
scroll to position [325, 0]
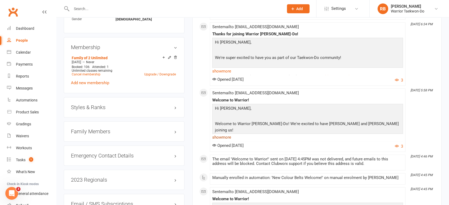
click at [221, 136] on link "show more" at bounding box center [307, 137] width 191 height 7
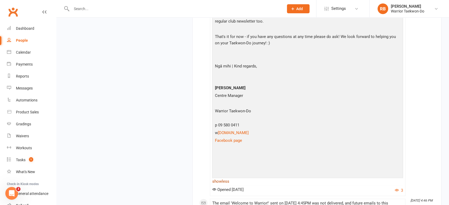
scroll to position [797, 0]
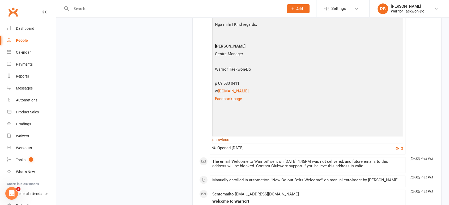
click at [223, 136] on link "show less" at bounding box center [307, 139] width 191 height 7
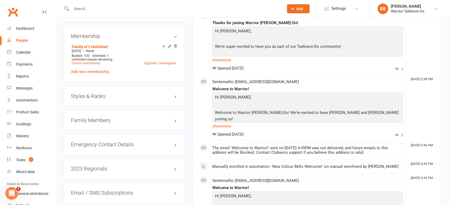
scroll to position [325, 0]
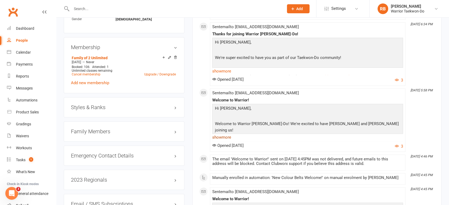
click at [224, 135] on link "show more" at bounding box center [307, 137] width 191 height 7
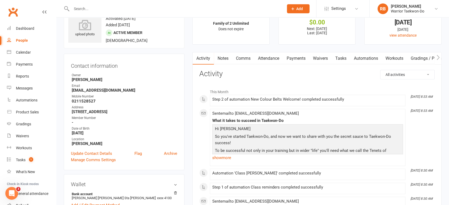
scroll to position [0, 0]
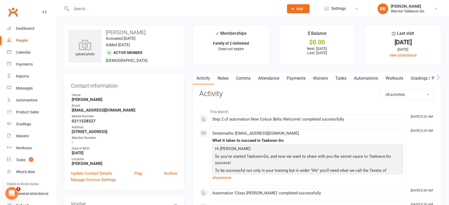
click at [126, 6] on input "text" at bounding box center [175, 8] width 210 height 7
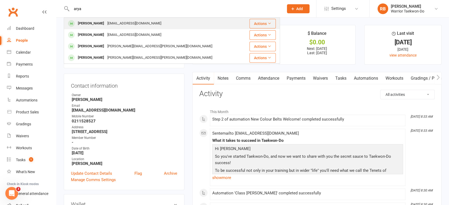
type input "arya"
click at [111, 26] on div "[EMAIL_ADDRESS][DOMAIN_NAME]" at bounding box center [134, 24] width 57 height 8
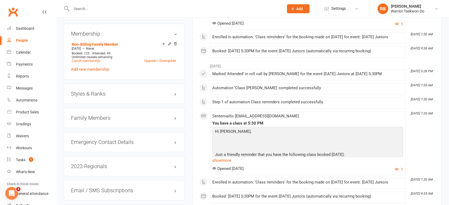
scroll to position [325, 0]
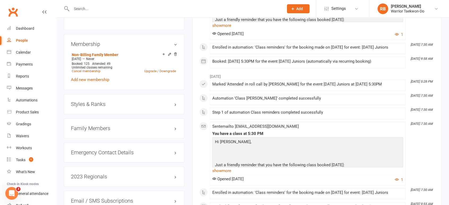
click at [118, 105] on h3 "Styles & Ranks" at bounding box center [124, 104] width 106 height 6
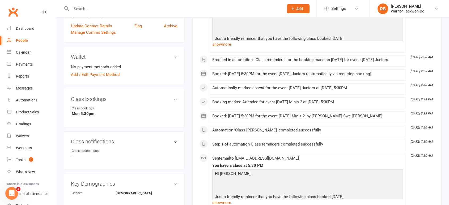
scroll to position [0, 0]
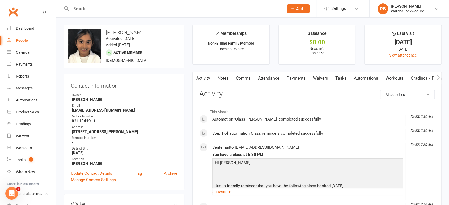
click at [268, 77] on link "Attendance" at bounding box center [268, 78] width 29 height 12
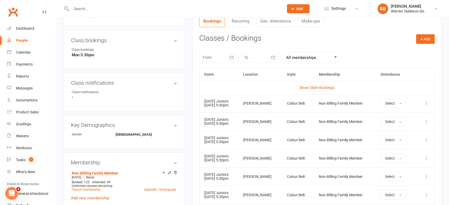
scroll to position [236, 0]
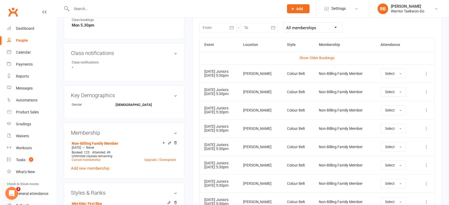
click at [425, 75] on icon at bounding box center [426, 73] width 5 height 5
click at [401, 102] on link "Remove booking" at bounding box center [403, 105] width 53 height 11
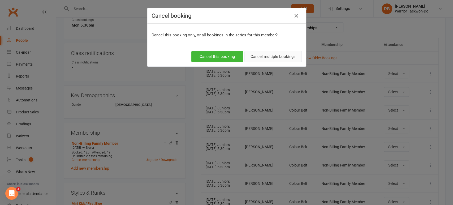
click at [260, 61] on button "Cancel multiple bookings" at bounding box center [273, 56] width 57 height 11
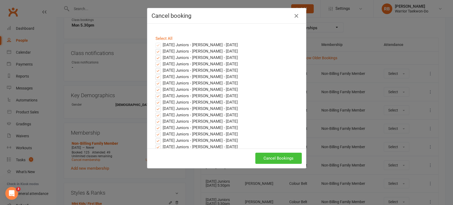
click at [272, 155] on button "Cancel Bookings" at bounding box center [279, 158] width 46 height 11
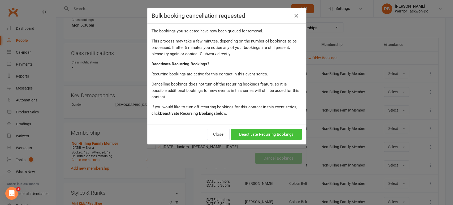
click at [241, 131] on button "Deactivate Recurring Bookings" at bounding box center [266, 134] width 71 height 11
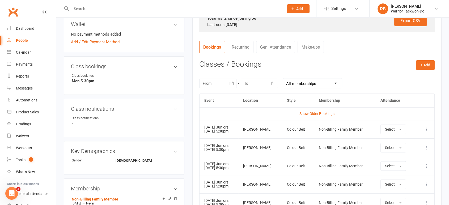
scroll to position [118, 0]
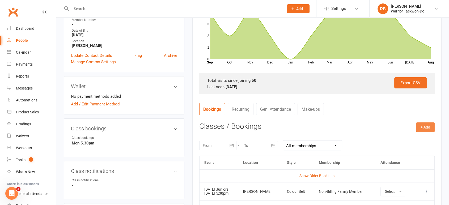
click at [426, 128] on button "+ Add" at bounding box center [425, 127] width 19 height 10
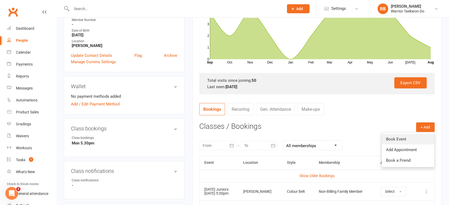
click at [412, 135] on link "Book Event" at bounding box center [408, 139] width 53 height 11
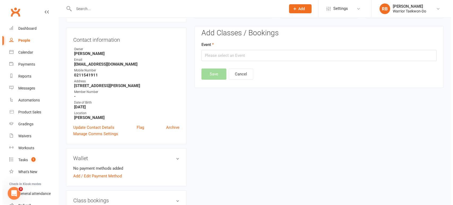
scroll to position [45, 0]
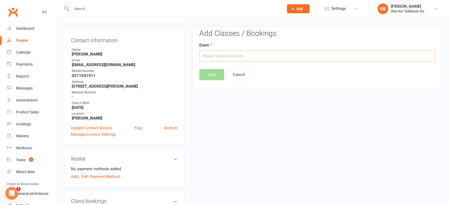
click at [235, 58] on input "text" at bounding box center [316, 55] width 235 height 11
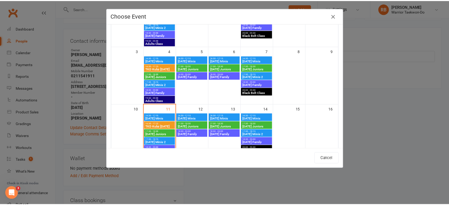
scroll to position [88, 0]
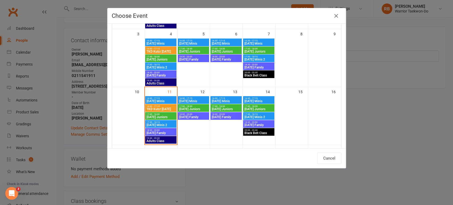
click at [166, 101] on span "[DATE] Minis" at bounding box center [160, 101] width 29 height 3
type input "[DATE] Minis - [DATE] 4:30:00 PM"
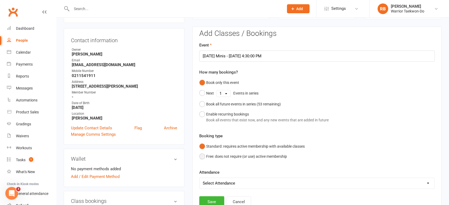
click at [221, 158] on button "Free: does not require (or use) active membership" at bounding box center [243, 156] width 88 height 10
click at [213, 111] on div "Enable recurring bookings Book all events that exist now, and any new events th…" at bounding box center [267, 117] width 122 height 12
select select "book_from_now"
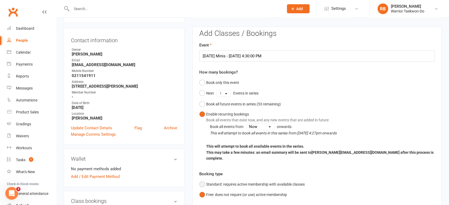
click at [218, 179] on button "Standard: requires active membership with available classes" at bounding box center [251, 184] width 105 height 10
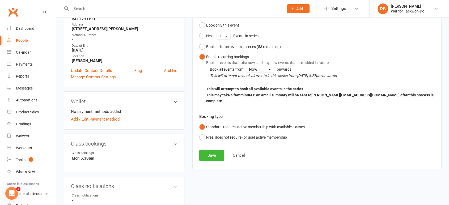
scroll to position [164, 0]
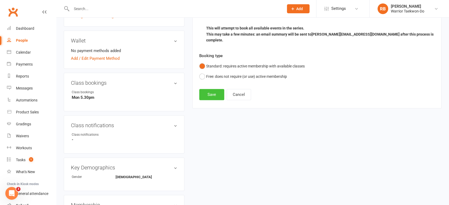
click at [204, 89] on button "Save" at bounding box center [211, 94] width 25 height 11
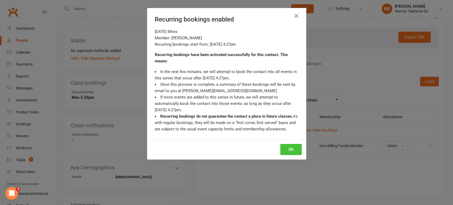
click at [287, 147] on button "OK" at bounding box center [292, 149] width 22 height 11
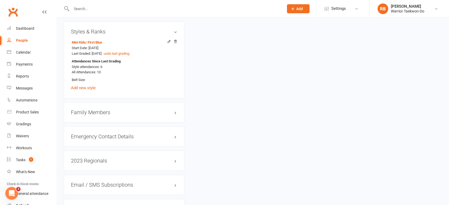
scroll to position [400, 0]
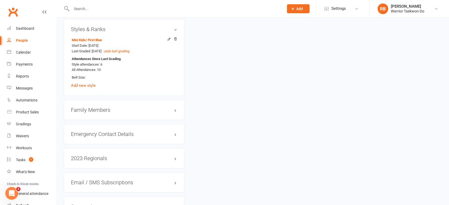
click at [91, 107] on h3 "Family Members" at bounding box center [124, 110] width 106 height 6
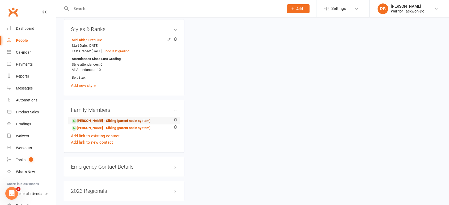
click at [88, 120] on link "[PERSON_NAME] - Sibling (parent not in system)" at bounding box center [111, 121] width 79 height 6
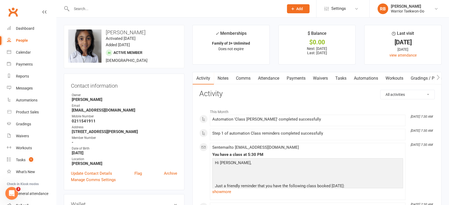
click at [273, 78] on link "Attendance" at bounding box center [268, 78] width 29 height 12
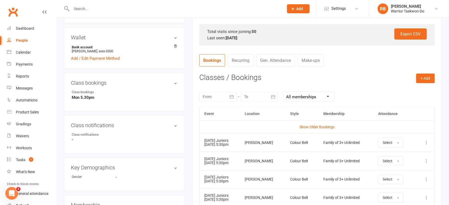
scroll to position [177, 0]
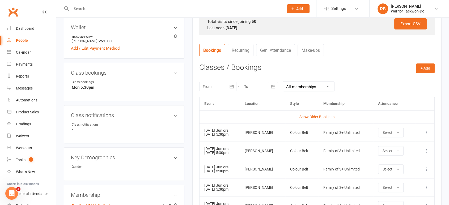
click at [428, 132] on icon at bounding box center [426, 132] width 5 height 5
click at [390, 164] on link "Remove booking" at bounding box center [403, 164] width 53 height 11
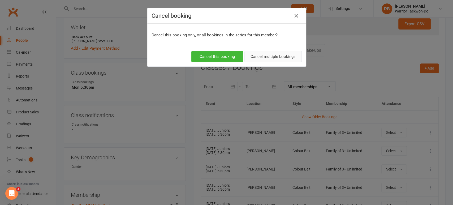
click at [277, 55] on button "Cancel multiple bookings" at bounding box center [273, 56] width 57 height 11
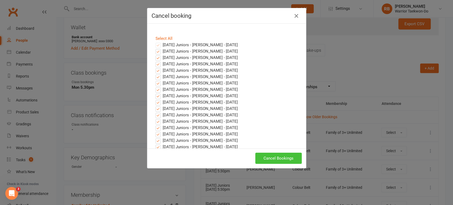
click at [266, 155] on button "Cancel Bookings" at bounding box center [279, 158] width 46 height 11
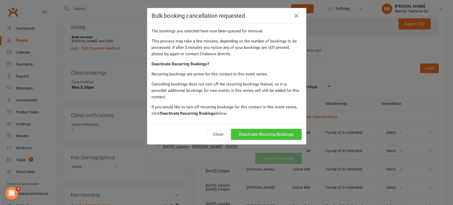
click at [256, 129] on button "Deactivate Recurring Bookings" at bounding box center [266, 134] width 71 height 11
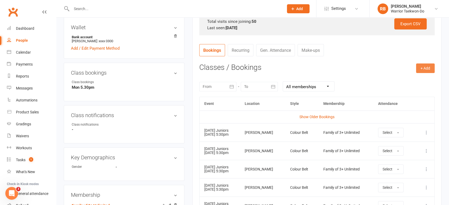
click at [422, 69] on button "+ Add" at bounding box center [425, 68] width 19 height 10
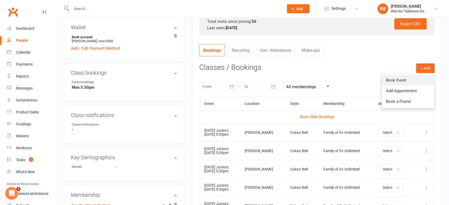
click at [414, 78] on link "Book Event" at bounding box center [408, 80] width 53 height 11
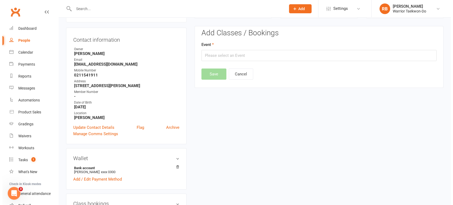
scroll to position [45, 0]
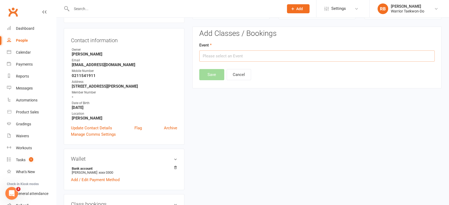
click at [233, 55] on input "text" at bounding box center [316, 55] width 235 height 11
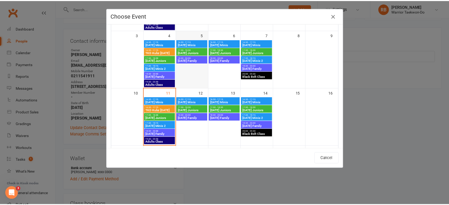
scroll to position [88, 0]
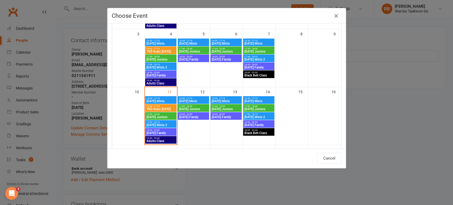
click at [167, 99] on span "16:30 - 17:15" at bounding box center [160, 98] width 29 height 2
type input "[DATE] Minis - [DATE] 4:30:00 PM"
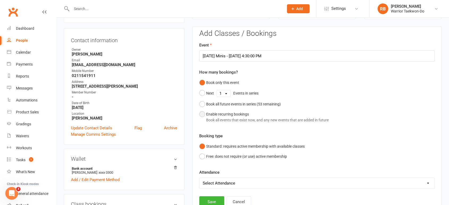
click at [220, 115] on div "Enable recurring bookings Book all events that exist now, and any new events th…" at bounding box center [267, 117] width 122 height 12
select select "book_from_now"
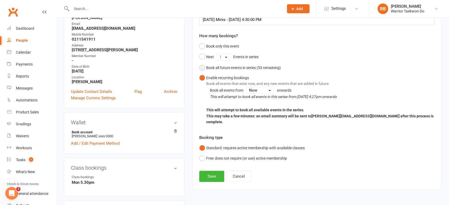
scroll to position [134, 0]
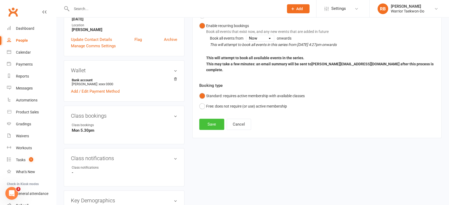
click at [211, 119] on button "Save" at bounding box center [211, 124] width 25 height 11
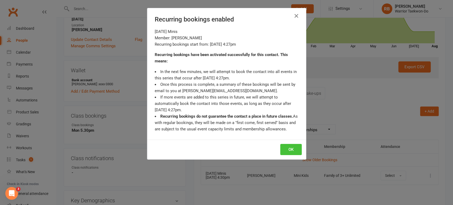
click at [289, 152] on button "OK" at bounding box center [292, 149] width 22 height 11
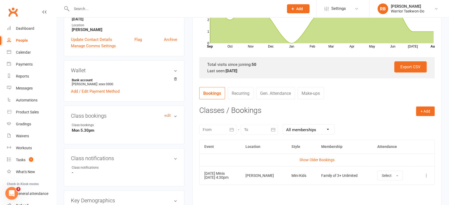
click at [167, 115] on link "edit" at bounding box center [167, 115] width 6 height 5
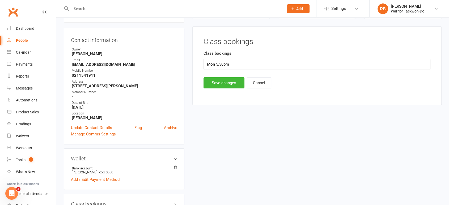
scroll to position [45, 0]
click at [218, 62] on input "Mon 5.30pm" at bounding box center [317, 64] width 227 height 11
type input "Mon 4.30pm"
click at [209, 83] on button "Save changes" at bounding box center [224, 83] width 41 height 11
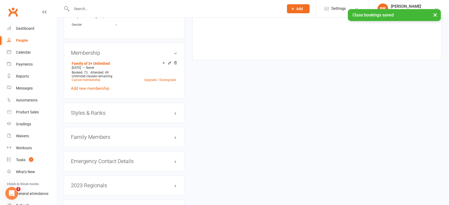
scroll to position [311, 0]
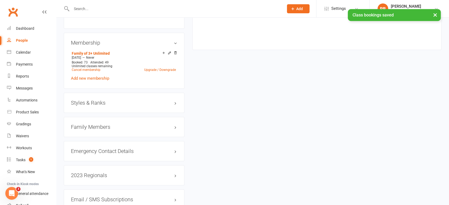
click at [104, 124] on h3 "Family Members" at bounding box center [124, 127] width 106 height 6
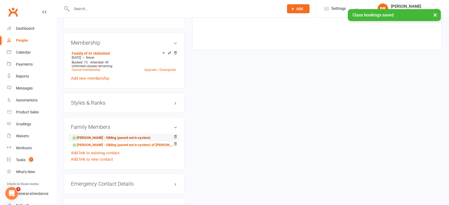
click at [101, 138] on link "[PERSON_NAME] - Sibling (parent not in system)" at bounding box center [111, 138] width 79 height 6
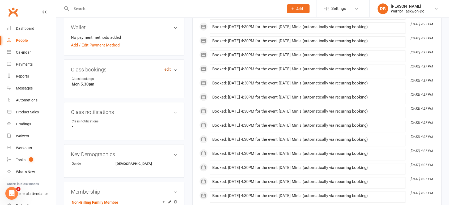
click at [169, 69] on link "edit" at bounding box center [167, 69] width 6 height 5
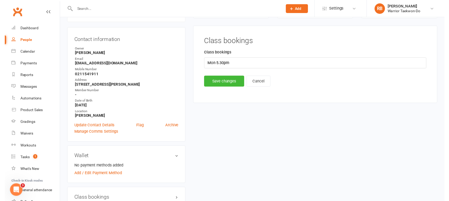
scroll to position [45, 0]
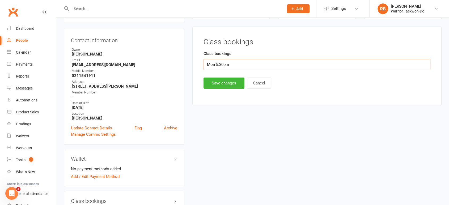
click at [219, 63] on input "Mon 5.30pm" at bounding box center [317, 64] width 227 height 11
type input "Mon 4.30pm"
click at [225, 82] on button "Save changes" at bounding box center [224, 83] width 41 height 11
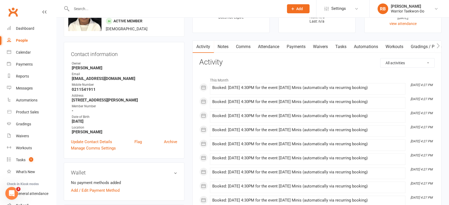
scroll to position [0, 0]
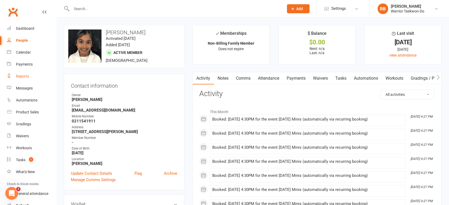
click at [16, 80] on link "Reports" at bounding box center [31, 76] width 49 height 12
select select "50"
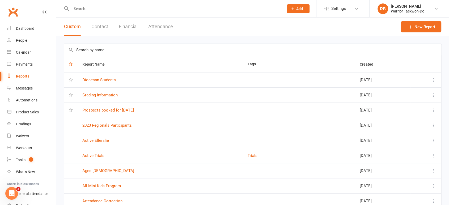
click at [80, 9] on input "text" at bounding box center [175, 8] width 210 height 7
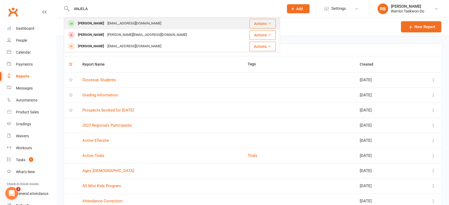
type input "ANJELA"
click at [111, 26] on div "[EMAIL_ADDRESS][DOMAIN_NAME]" at bounding box center [134, 24] width 57 height 8
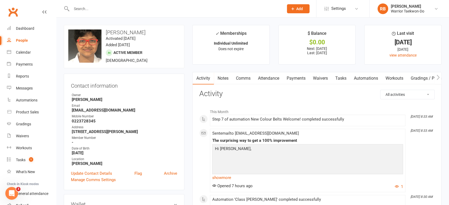
click at [242, 75] on link "Comms" at bounding box center [243, 78] width 22 height 12
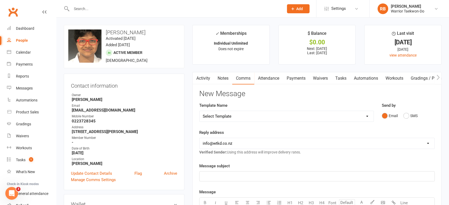
click at [204, 76] on link "Activity" at bounding box center [203, 78] width 21 height 12
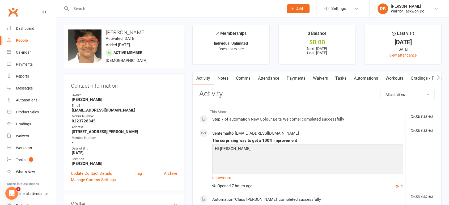
click at [241, 77] on link "Comms" at bounding box center [243, 78] width 22 height 12
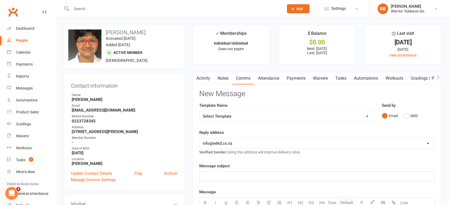
drag, startPoint x: 248, startPoint y: 115, endPoint x: 248, endPoint y: 111, distance: 3.7
click at [248, 115] on select "Select Template [Email] We Miss You - 1st email [Email] Graduation from Junior …" at bounding box center [287, 116] width 174 height 11
select select "10"
click at [200, 111] on select "Select Template [Email] We Miss You - 1st email [Email] Graduation from Junior …" at bounding box center [287, 116] width 174 height 11
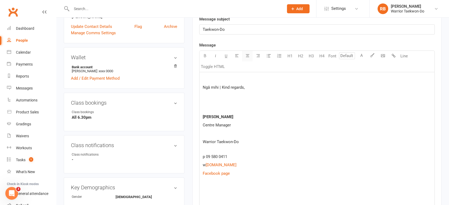
scroll to position [147, 0]
click at [212, 188] on p at bounding box center [317, 189] width 228 height 6
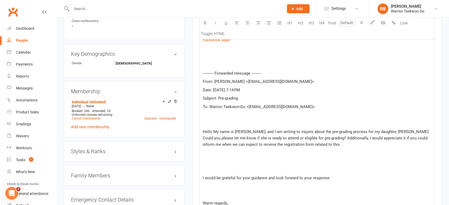
scroll to position [279, 0]
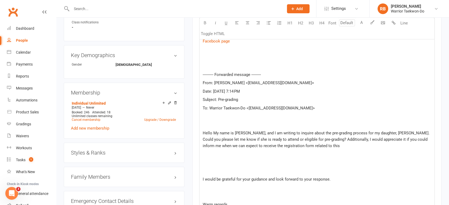
click at [218, 163] on p "﻿" at bounding box center [317, 162] width 228 height 6
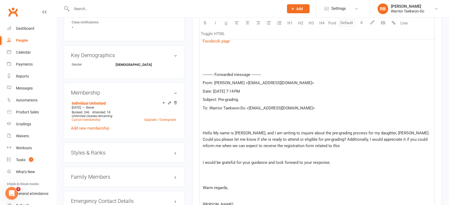
click at [231, 175] on div "Ngā mihi | Kind regards, [PERSON_NAME] Centre Manager Warrior [PERSON_NAME]-Do …" at bounding box center [317, 84] width 235 height 288
drag, startPoint x: 251, startPoint y: 100, endPoint x: 218, endPoint y: 101, distance: 32.7
click at [218, 101] on p "Subject: Pre-grading" at bounding box center [317, 99] width 228 height 6
copy span "Pre-grading"
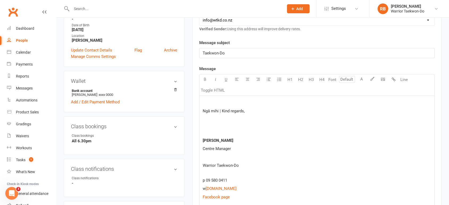
scroll to position [73, 0]
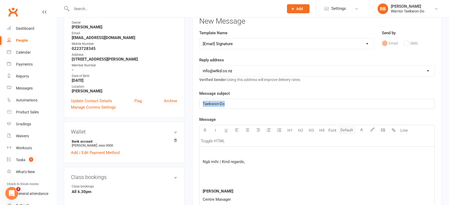
drag, startPoint x: 242, startPoint y: 102, endPoint x: 145, endPoint y: 102, distance: 97.8
click at [237, 144] on div "U H1 H2 H3 H4 Font A Line Toggle HTML" at bounding box center [316, 136] width 235 height 22
click at [236, 150] on p at bounding box center [317, 153] width 228 height 6
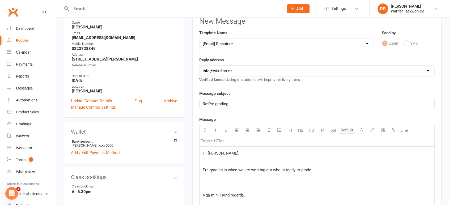
click at [221, 169] on span "Pre-grading is when we are working out who is ready to grade." at bounding box center [257, 170] width 109 height 5
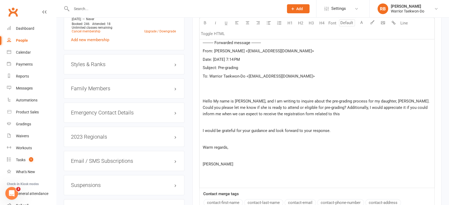
scroll to position [456, 0]
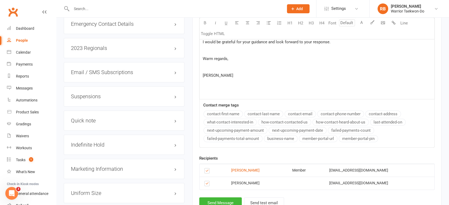
click at [206, 184] on label at bounding box center [207, 184] width 7 height 0
click at [206, 181] on input "checkbox" at bounding box center [205, 181] width 3 height 0
click at [220, 197] on button "Send Message" at bounding box center [220, 202] width 43 height 11
select select
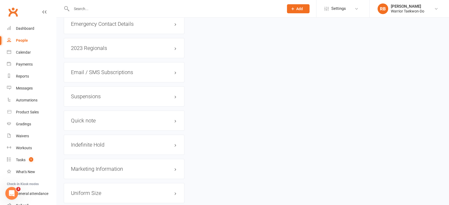
click at [82, 8] on input "text" at bounding box center [175, 8] width 210 height 7
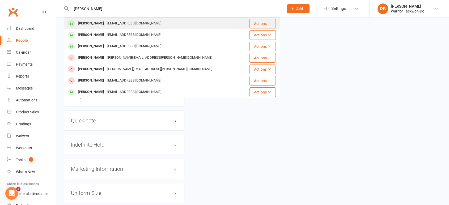
type input "[PERSON_NAME]"
click at [105, 21] on div "[PERSON_NAME]" at bounding box center [90, 24] width 29 height 8
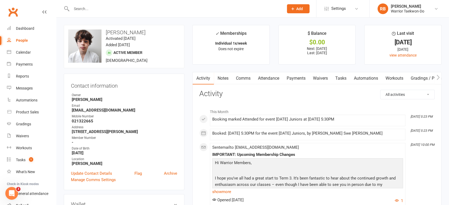
click at [245, 76] on link "Comms" at bounding box center [243, 78] width 22 height 12
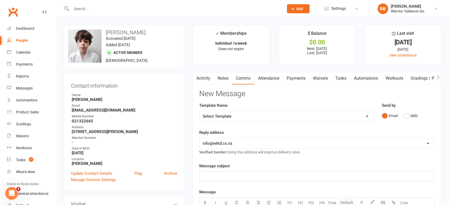
click at [233, 120] on select "Select Template [Email] We Miss You - 1st email [Email] Graduation from Junior …" at bounding box center [287, 116] width 174 height 11
select select "10"
click at [200, 111] on select "Select Template [Email] We Miss You - 1st email [Email] Graduation from Junior …" at bounding box center [287, 116] width 174 height 11
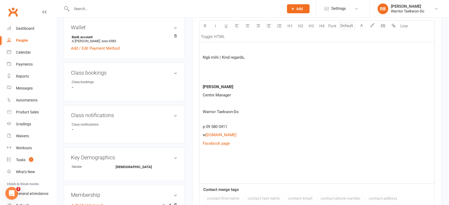
click at [210, 171] on p at bounding box center [317, 168] width 228 height 6
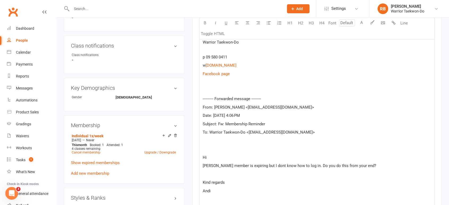
scroll to position [246, 0]
drag, startPoint x: 272, startPoint y: 124, endPoint x: 217, endPoint y: 123, distance: 54.5
click at [217, 123] on p "Subject: Fw: Membership Reminder" at bounding box center [317, 125] width 228 height 6
copy span "Fw: Membership Reminder"
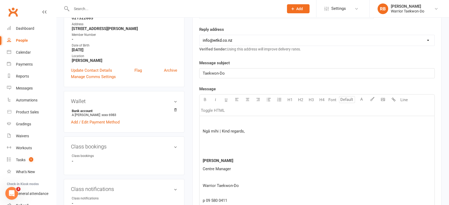
scroll to position [98, 0]
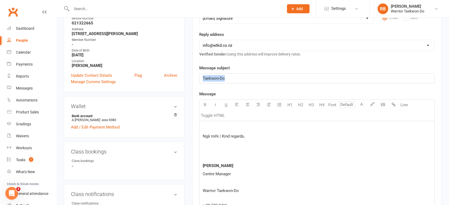
drag, startPoint x: 260, startPoint y: 78, endPoint x: 115, endPoint y: 73, distance: 144.9
click at [257, 126] on p at bounding box center [317, 128] width 228 height 6
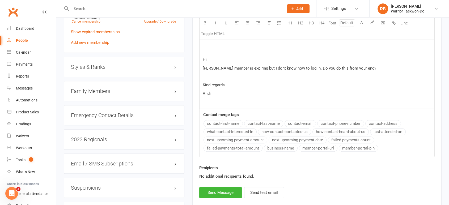
scroll to position [452, 0]
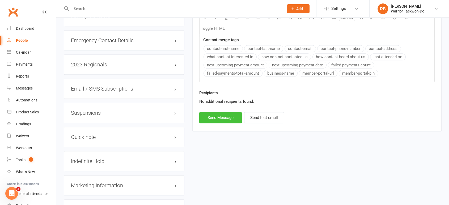
click at [227, 122] on button "Send Message" at bounding box center [220, 117] width 43 height 11
select select
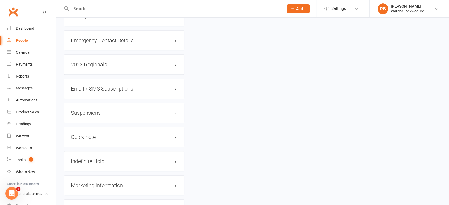
click at [104, 8] on input "text" at bounding box center [175, 8] width 210 height 7
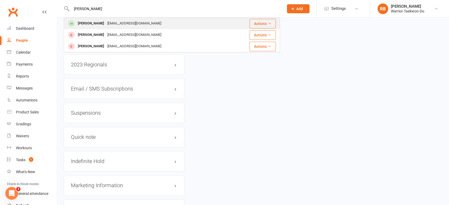
type input "[PERSON_NAME]"
click at [106, 22] on div "[EMAIL_ADDRESS][DOMAIN_NAME]" at bounding box center [134, 24] width 57 height 8
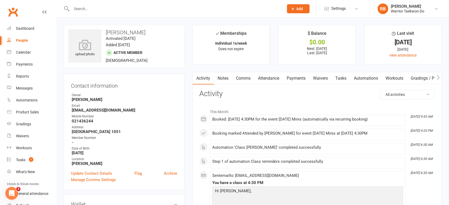
click at [236, 80] on link "Comms" at bounding box center [243, 78] width 22 height 12
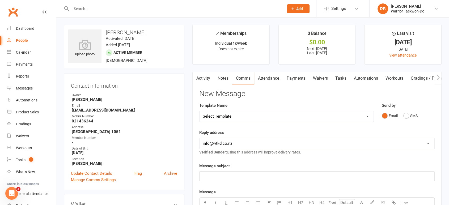
click at [227, 116] on select "Select Template [Email] We Miss You - 1st email [Email] Graduation from Junior …" at bounding box center [287, 116] width 174 height 11
select select "10"
click at [200, 111] on select "Select Template [Email] We Miss You - 1st email [Email] Graduation from Junior …" at bounding box center [287, 116] width 174 height 11
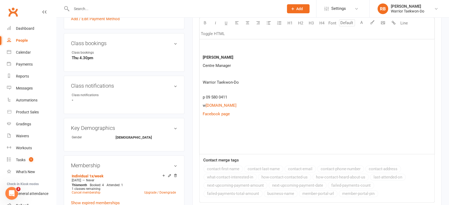
click at [213, 130] on p at bounding box center [317, 131] width 228 height 6
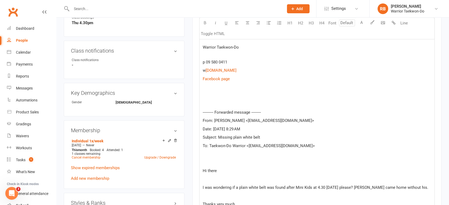
scroll to position [183, 0]
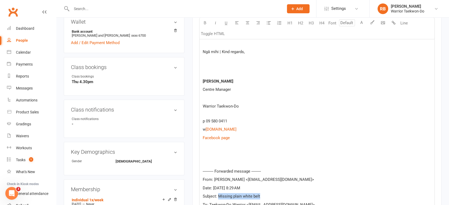
drag, startPoint x: 264, startPoint y: 193, endPoint x: 219, endPoint y: 192, distance: 44.7
click at [219, 192] on div "Ngā mihi | Kind regards, [PERSON_NAME] Centre Manager Warrior Taekwon-Do p 09 5…" at bounding box center [317, 170] width 235 height 267
copy span "Missing plain white belt"
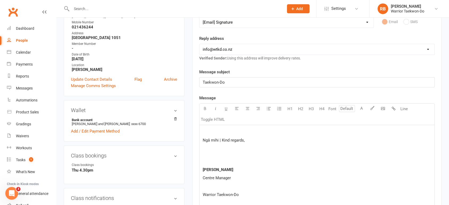
scroll to position [35, 0]
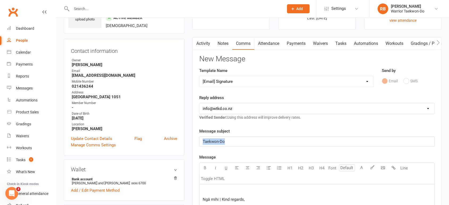
drag, startPoint x: 245, startPoint y: 141, endPoint x: 106, endPoint y: 127, distance: 139.9
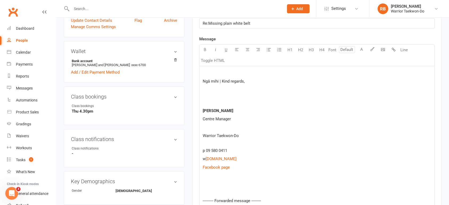
scroll to position [94, 0]
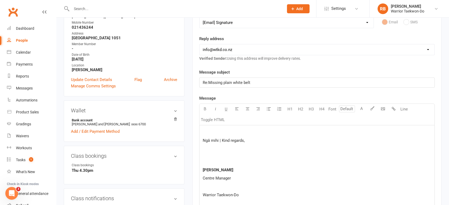
click at [215, 131] on p at bounding box center [317, 132] width 228 height 6
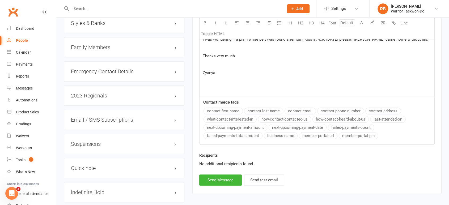
scroll to position [478, 0]
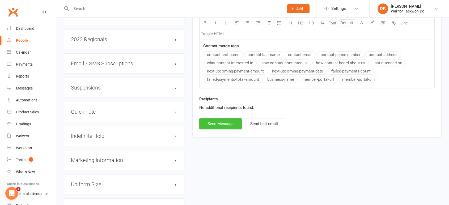
click at [223, 124] on button "Send Message" at bounding box center [220, 123] width 43 height 11
select select
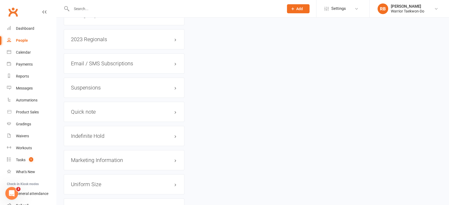
click at [83, 9] on input "text" at bounding box center [175, 8] width 210 height 7
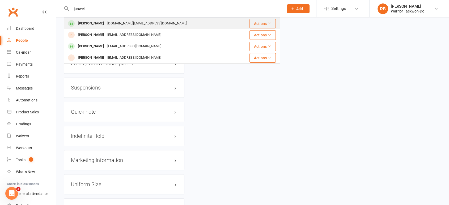
type input "junwei"
click at [88, 20] on div "[PERSON_NAME]" at bounding box center [90, 24] width 29 height 8
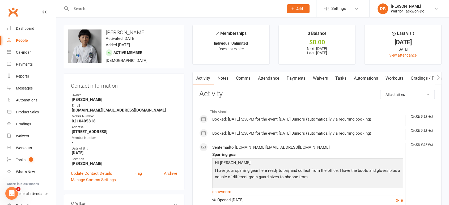
click at [244, 80] on link "Comms" at bounding box center [243, 78] width 22 height 12
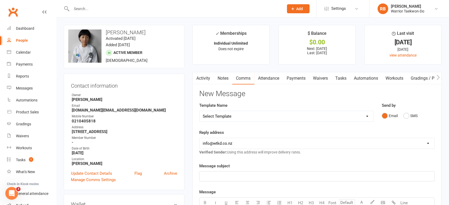
click at [252, 115] on select "Select Template [Email] We Miss You - 1st email [Email] Graduation from Junior …" at bounding box center [287, 116] width 174 height 11
select select "10"
click at [200, 111] on select "Select Template [Email] We Miss You - 1st email [Email] Graduation from Junior …" at bounding box center [287, 116] width 174 height 11
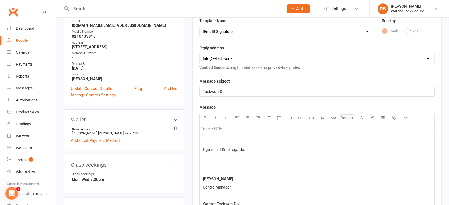
scroll to position [177, 0]
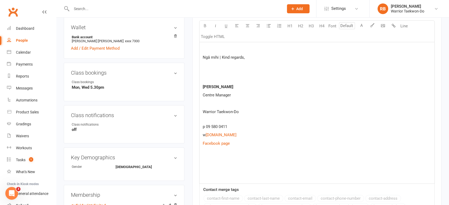
click at [206, 164] on div "Ngā mihi | Kind regards, [PERSON_NAME] Centre Manager Warrior Taekwon-Do p 09 5…" at bounding box center [317, 113] width 235 height 142
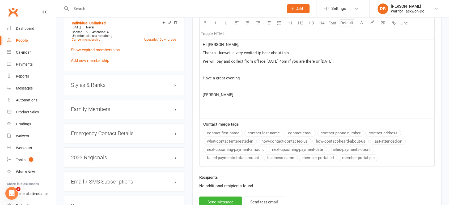
scroll to position [271, 0]
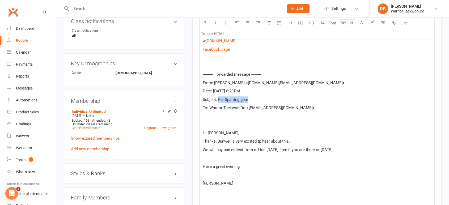
drag, startPoint x: 270, startPoint y: 98, endPoint x: 219, endPoint y: 98, distance: 51.5
click at [219, 98] on p "Subject: Re: Sparring gear" at bounding box center [317, 99] width 228 height 6
copy span "Re: Sparring gear"
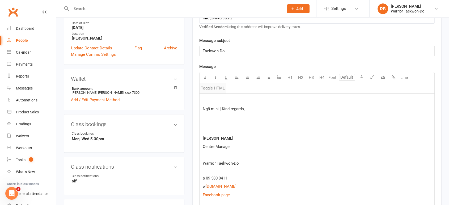
scroll to position [123, 0]
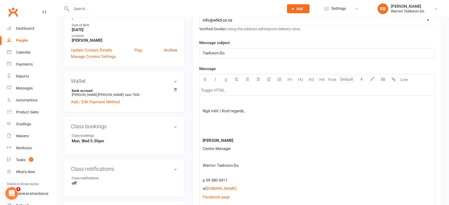
drag, startPoint x: 232, startPoint y: 52, endPoint x: 172, endPoint y: 50, distance: 60.1
click at [195, 51] on div "Activity Notes Comms Attendance Payments Waivers Tasks Automations Workouts Gra…" at bounding box center [316, 200] width 249 height 503
click at [213, 100] on p at bounding box center [317, 102] width 228 height 6
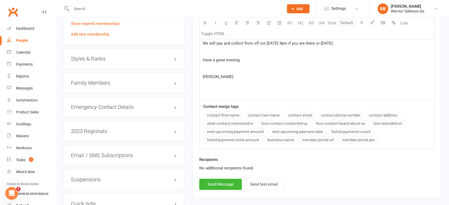
scroll to position [389, 0]
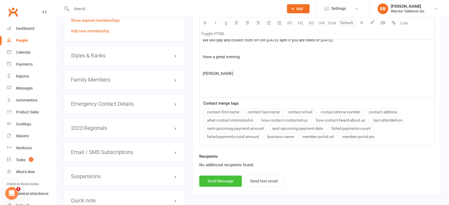
click at [233, 178] on button "Send Message" at bounding box center [220, 181] width 43 height 11
select select
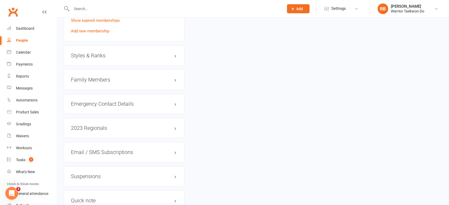
click at [96, 9] on input "text" at bounding box center [175, 8] width 210 height 7
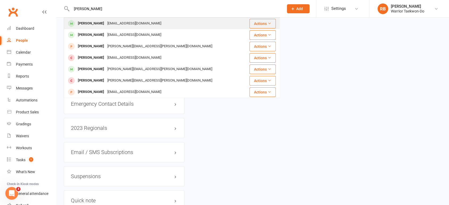
type input "[PERSON_NAME]"
click at [96, 21] on div "[PERSON_NAME]" at bounding box center [90, 24] width 29 height 8
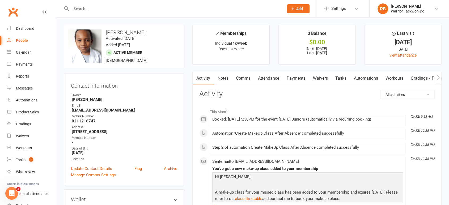
click at [277, 79] on link "Attendance" at bounding box center [268, 78] width 29 height 12
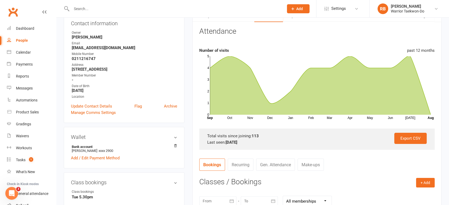
scroll to position [59, 0]
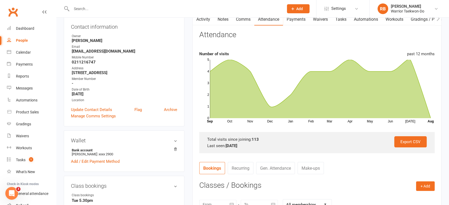
click at [425, 176] on nav "Bookings Recurring Gen. Attendance Make-ups" at bounding box center [316, 170] width 235 height 16
click at [424, 184] on button "+ Add" at bounding box center [425, 186] width 19 height 10
click at [407, 197] on link "Book Event" at bounding box center [408, 198] width 53 height 11
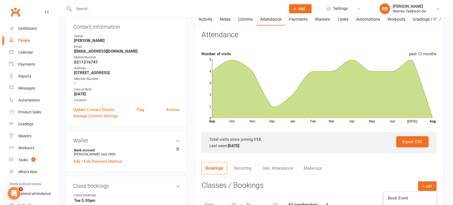
scroll to position [45, 0]
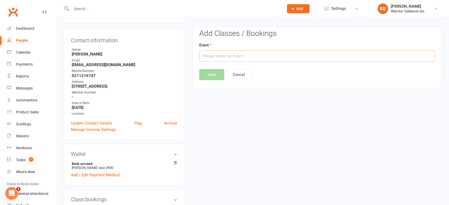
click at [235, 52] on input "text" at bounding box center [316, 55] width 235 height 11
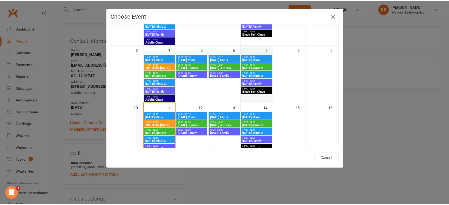
scroll to position [73, 0]
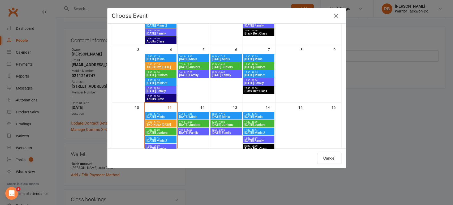
click at [261, 115] on span "[DATE] Minis" at bounding box center [258, 116] width 29 height 3
type input "[DATE] Minis - [DATE] 4:30:00 PM"
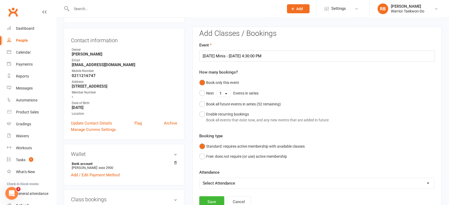
click at [211, 195] on div "Add Classes / Bookings Event [DATE] Minis - [DATE] 4:30:00 PM How many bookings…" at bounding box center [316, 118] width 235 height 178
click at [211, 199] on button "Save" at bounding box center [211, 201] width 25 height 11
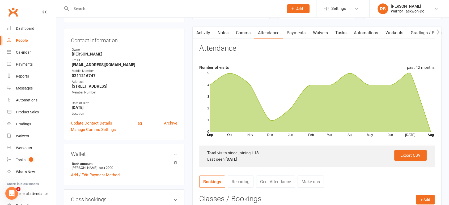
click at [115, 10] on input "text" at bounding box center [175, 8] width 210 height 7
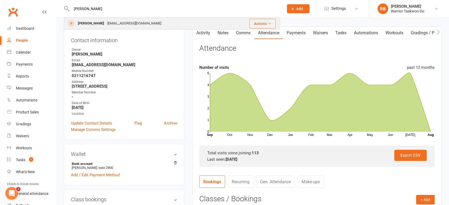
type input "[PERSON_NAME]"
click at [102, 20] on div "[PERSON_NAME]" at bounding box center [90, 24] width 29 height 8
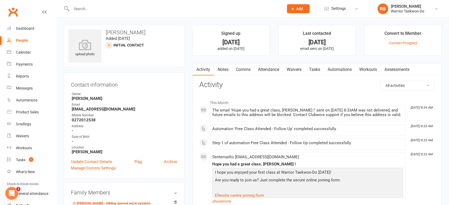
click at [241, 66] on link "Comms" at bounding box center [243, 69] width 22 height 12
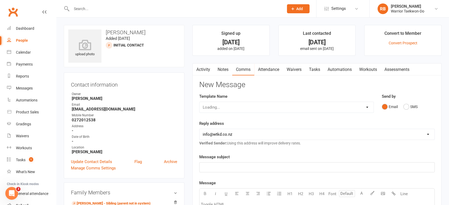
click at [232, 105] on div "Loading..." at bounding box center [286, 107] width 175 height 11
click at [238, 106] on div "Loading..." at bounding box center [286, 107] width 175 height 11
click at [238, 111] on select "Select Template [Email] We Miss You - 1st email [Email] Graduation from Junior …" at bounding box center [287, 107] width 174 height 11
select select "10"
click at [200, 102] on select "Select Template [Email] We Miss You - 1st email [Email] Graduation from Junior …" at bounding box center [287, 107] width 174 height 11
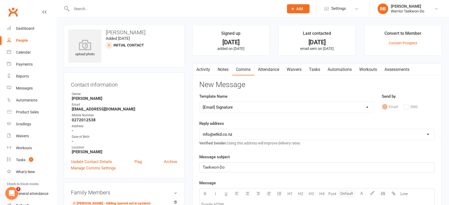
scroll to position [88, 0]
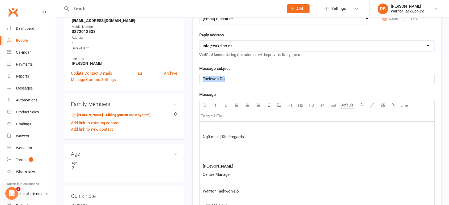
drag, startPoint x: 235, startPoint y: 81, endPoint x: 185, endPoint y: 77, distance: 49.6
click at [185, 77] on div "upload photo [PERSON_NAME] Added [DATE] Initial Contact prospect Contact inform…" at bounding box center [253, 171] width 386 height 469
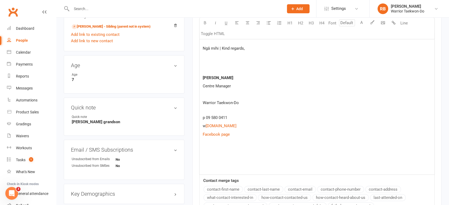
click at [217, 157] on p at bounding box center [317, 159] width 228 height 6
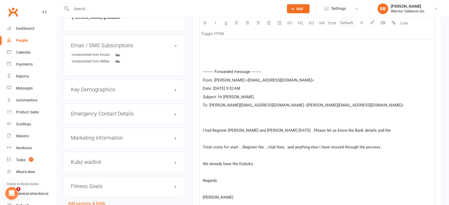
scroll to position [257, 0]
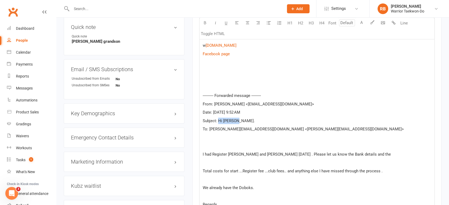
drag, startPoint x: 251, startPoint y: 123, endPoint x: 218, endPoint y: 120, distance: 32.5
click at [218, 120] on p "Subject: Hi [PERSON_NAME]." at bounding box center [317, 121] width 228 height 6
copy span "Hi [PERSON_NAME]."
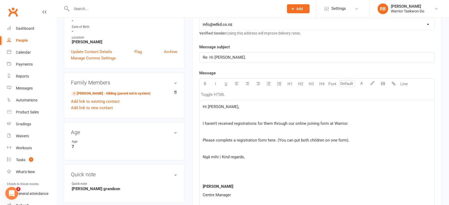
click at [355, 121] on p "I haven't received registrations for them through our online joining form at Wa…" at bounding box center [317, 123] width 228 height 6
drag, startPoint x: 274, startPoint y: 140, endPoint x: 179, endPoint y: 140, distance: 95.6
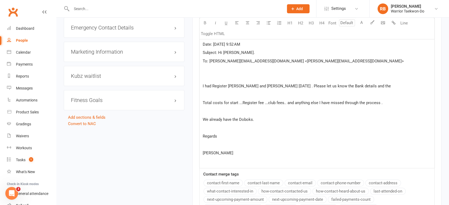
scroll to position [443, 0]
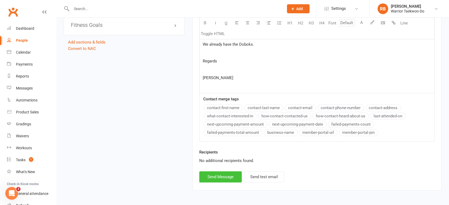
click at [222, 177] on button "Send Message" at bounding box center [220, 176] width 43 height 11
select select
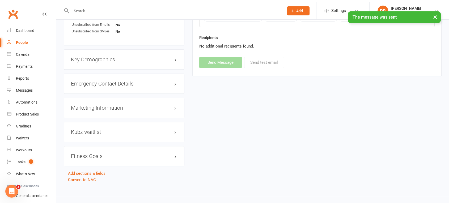
scroll to position [309, 0]
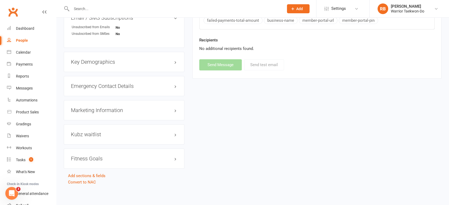
click at [94, 4] on div at bounding box center [172, 8] width 216 height 17
click at [91, 11] on input "text" at bounding box center [175, 8] width 210 height 7
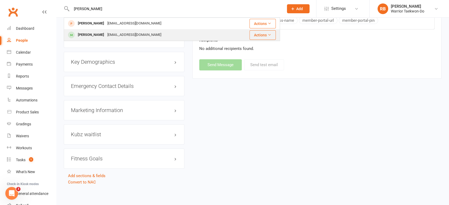
scroll to position [250, 0]
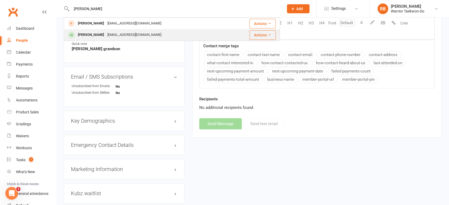
type input "[PERSON_NAME]"
click at [138, 36] on div "[EMAIL_ADDRESS][DOMAIN_NAME]" at bounding box center [134, 35] width 57 height 8
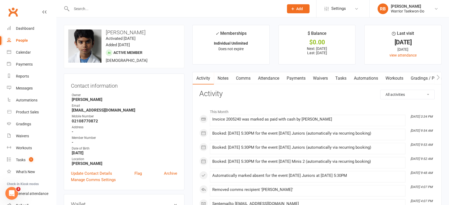
click at [247, 79] on link "Comms" at bounding box center [243, 78] width 22 height 12
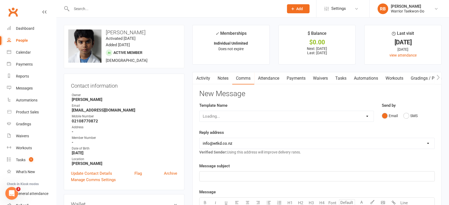
click at [242, 122] on div "Template Name Loading..." at bounding box center [286, 115] width 183 height 27
click at [244, 116] on select "Select Template [Email] We Miss You - 1st email [Email] Graduation from Junior …" at bounding box center [287, 116] width 174 height 11
select select "10"
click at [200, 111] on select "Select Template [Email] We Miss You - 1st email [Email] Graduation from Junior …" at bounding box center [287, 116] width 174 height 11
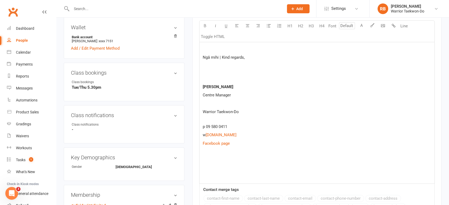
click at [210, 160] on p at bounding box center [317, 160] width 228 height 6
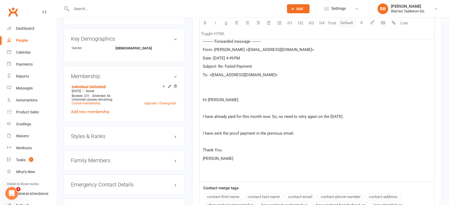
scroll to position [233, 0]
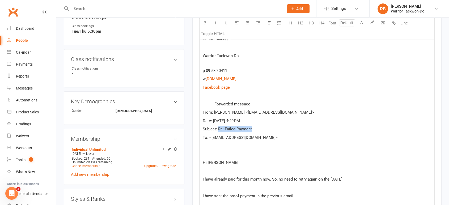
drag, startPoint x: 267, startPoint y: 129, endPoint x: 219, endPoint y: 129, distance: 48.1
click at [219, 129] on p "Subject: Re: Failed Payment" at bounding box center [317, 129] width 228 height 6
copy span "Re: Failed Payment"
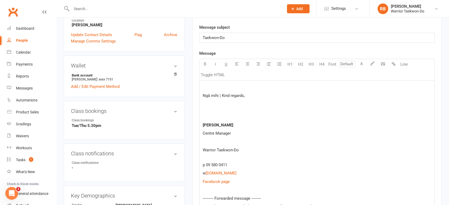
scroll to position [85, 0]
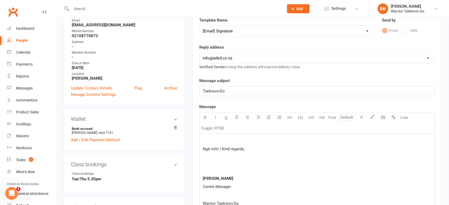
click at [244, 89] on p "Taekwon-Do" at bounding box center [317, 91] width 228 height 6
drag, startPoint x: 163, startPoint y: 88, endPoint x: 158, endPoint y: 87, distance: 4.8
click at [215, 140] on p at bounding box center [317, 140] width 228 height 6
click at [213, 137] on p at bounding box center [317, 140] width 228 height 6
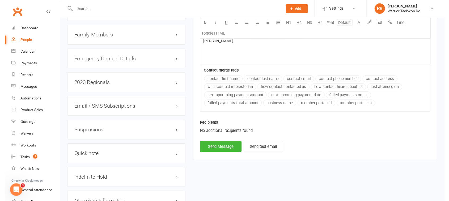
scroll to position [469, 0]
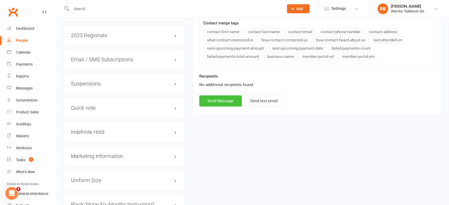
click at [218, 95] on button "Send Message" at bounding box center [220, 100] width 43 height 11
select select
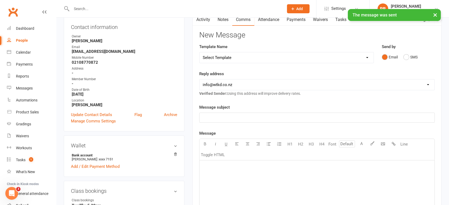
scroll to position [29, 0]
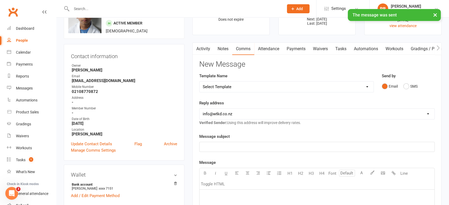
click at [297, 48] on link "Payments" at bounding box center [296, 49] width 26 height 12
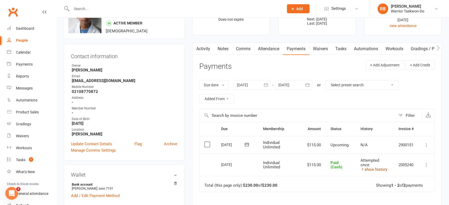
click at [373, 169] on link "show history" at bounding box center [374, 169] width 27 height 5
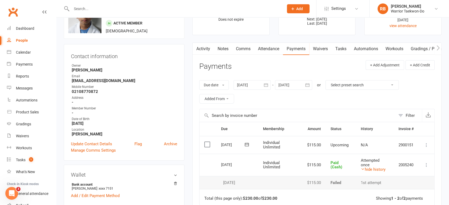
click at [92, 11] on input "text" at bounding box center [175, 8] width 210 height 7
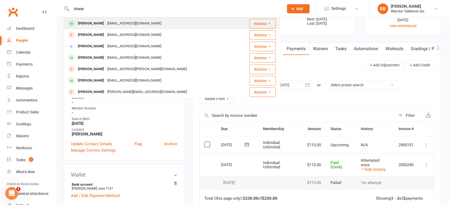
type input "chase"
click at [106, 20] on div "[EMAIL_ADDRESS][DOMAIN_NAME]" at bounding box center [134, 24] width 57 height 8
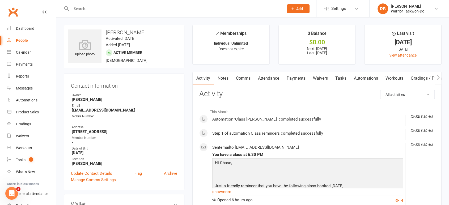
click at [247, 77] on link "Comms" at bounding box center [243, 78] width 22 height 12
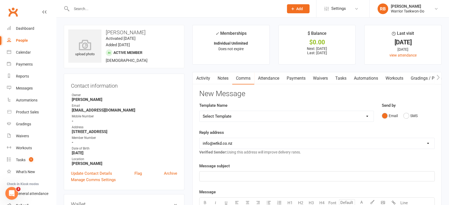
click at [239, 115] on select "Select Template [Email] We Miss You - 1st email [Email] Graduation from Junior …" at bounding box center [287, 116] width 174 height 11
select select "10"
click at [200, 111] on select "Select Template [Email] We Miss You - 1st email [Email] Graduation from Junior …" at bounding box center [287, 116] width 174 height 11
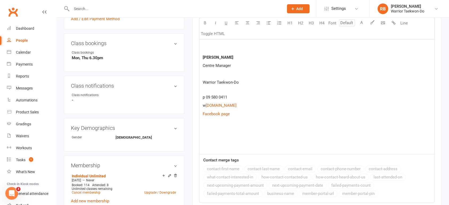
click at [209, 130] on p at bounding box center [317, 131] width 228 height 6
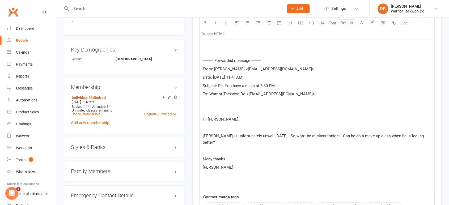
scroll to position [284, 0]
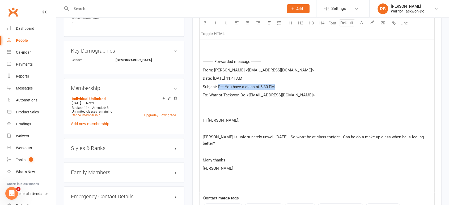
drag, startPoint x: 282, startPoint y: 84, endPoint x: 218, endPoint y: 87, distance: 63.5
click at [218, 87] on p "Subject: Re: You have a class at 6:30 PM" at bounding box center [317, 87] width 228 height 6
copy span "Re: You have a class at 6:30 PM"
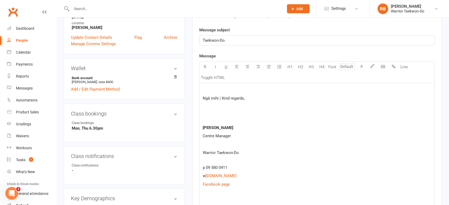
scroll to position [107, 0]
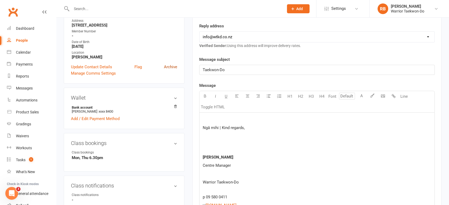
click at [232, 118] on p at bounding box center [317, 119] width 228 height 6
click at [209, 117] on p at bounding box center [317, 119] width 228 height 6
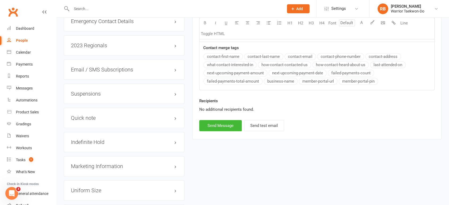
scroll to position [461, 0]
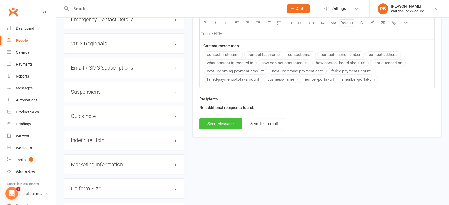
click at [227, 118] on button "Send Message" at bounding box center [220, 123] width 43 height 11
select select
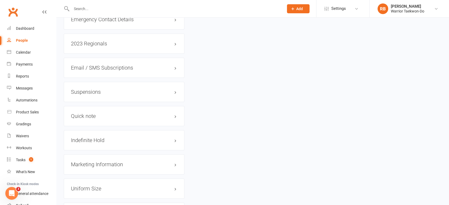
click at [104, 1] on div at bounding box center [172, 8] width 216 height 17
click at [102, 8] on input "text" at bounding box center [175, 8] width 210 height 7
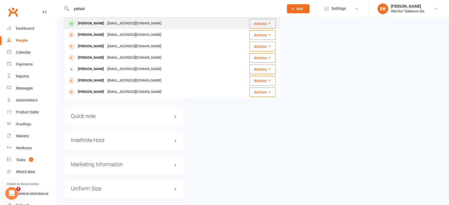
type input "yahavi"
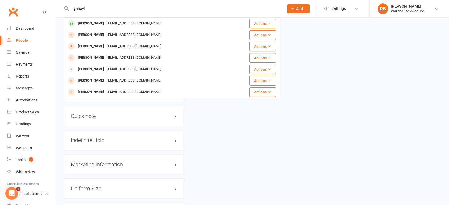
click at [111, 24] on div "[EMAIL_ADDRESS][DOMAIN_NAME]" at bounding box center [134, 24] width 57 height 8
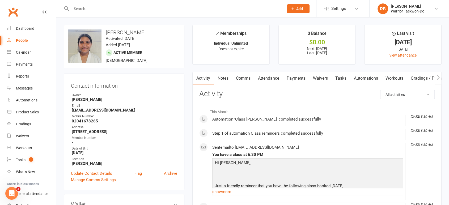
click at [268, 78] on link "Attendance" at bounding box center [268, 78] width 29 height 12
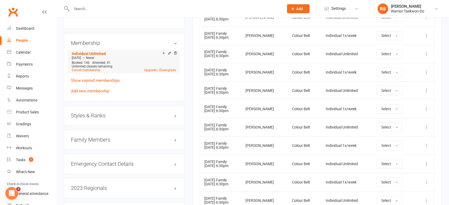
scroll to position [384, 0]
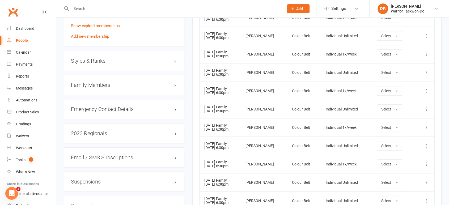
click at [115, 61] on h3 "Styles & Ranks" at bounding box center [124, 61] width 106 height 6
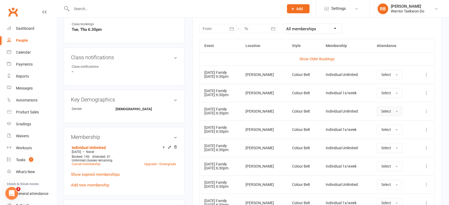
scroll to position [236, 0]
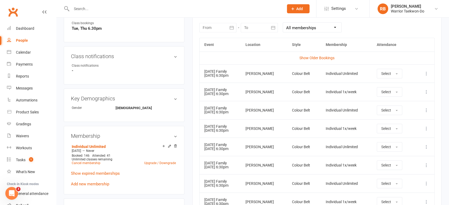
click at [428, 91] on icon at bounding box center [426, 91] width 5 height 5
click at [397, 124] on link "Remove booking" at bounding box center [403, 123] width 53 height 11
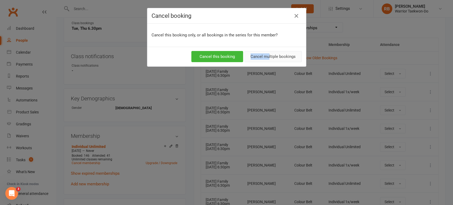
click at [268, 51] on div "Cancel this booking Cancel multiple bookings" at bounding box center [226, 57] width 159 height 20
click at [270, 52] on button "Cancel multiple bookings" at bounding box center [273, 56] width 57 height 11
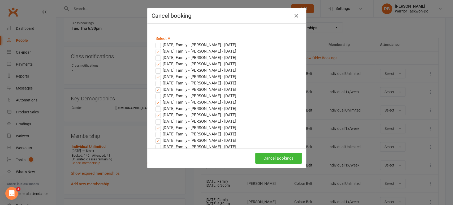
drag, startPoint x: 275, startPoint y: 164, endPoint x: 276, endPoint y: 155, distance: 9.2
click at [275, 164] on div "Cancel Bookings" at bounding box center [226, 159] width 159 height 20
click at [276, 155] on button "Cancel Bookings" at bounding box center [279, 158] width 46 height 11
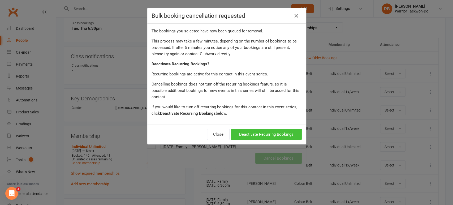
click at [259, 129] on button "Deactivate Recurring Bookings" at bounding box center [266, 134] width 71 height 11
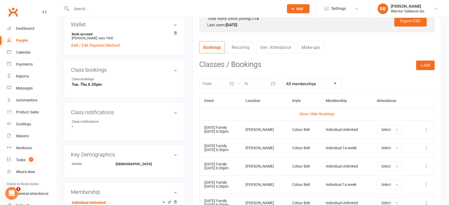
scroll to position [147, 0]
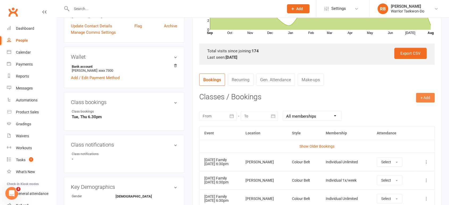
click at [418, 102] on button "+ Add" at bounding box center [425, 98] width 19 height 10
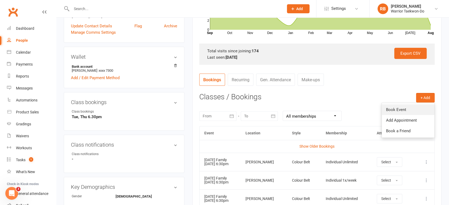
click at [409, 106] on link "Book Event" at bounding box center [408, 109] width 53 height 11
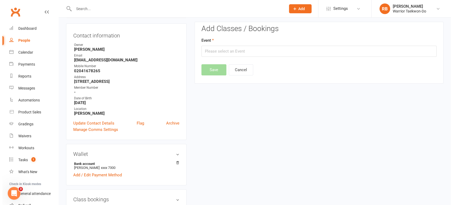
scroll to position [45, 0]
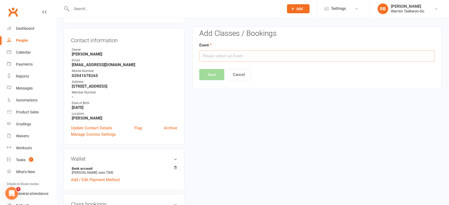
click at [204, 53] on input "text" at bounding box center [316, 55] width 235 height 11
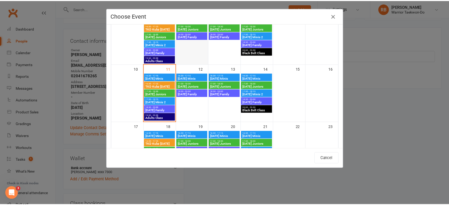
scroll to position [118, 0]
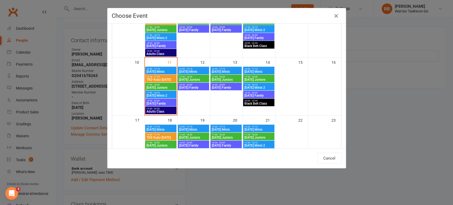
click at [258, 92] on span "18:30 - 20:00" at bounding box center [258, 93] width 29 height 2
type input "[DATE] Family - [DATE] 6:30:00 PM"
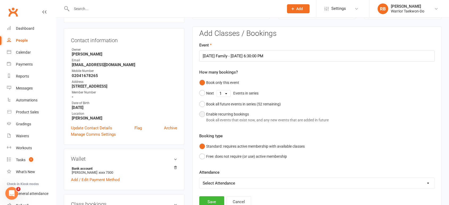
click at [232, 116] on div "Enable recurring bookings Book all events that exist now, and any new events th…" at bounding box center [267, 117] width 122 height 12
select select "book_from_now"
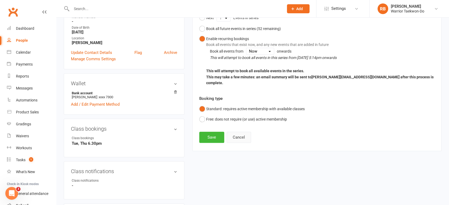
scroll to position [134, 0]
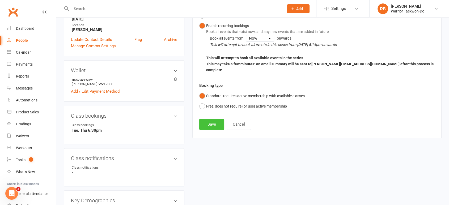
click at [210, 119] on button "Save" at bounding box center [211, 124] width 25 height 11
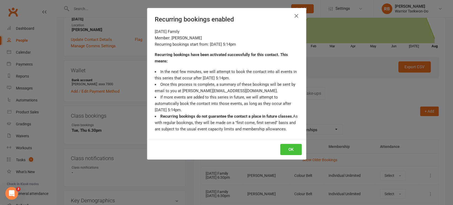
click at [296, 149] on button "OK" at bounding box center [292, 149] width 22 height 11
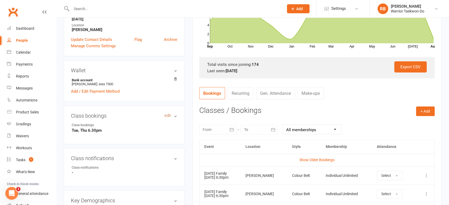
click at [169, 115] on link "edit" at bounding box center [167, 115] width 6 height 5
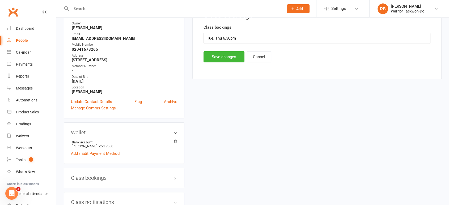
scroll to position [45, 0]
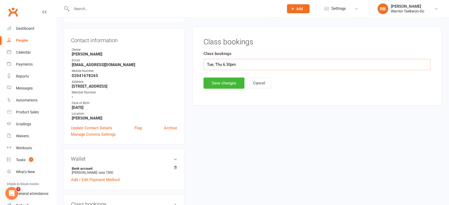
drag, startPoint x: 214, startPoint y: 64, endPoint x: 176, endPoint y: 66, distance: 37.5
type input "Mon, Thu 6.30pm"
click at [231, 80] on button "Save changes" at bounding box center [224, 83] width 41 height 11
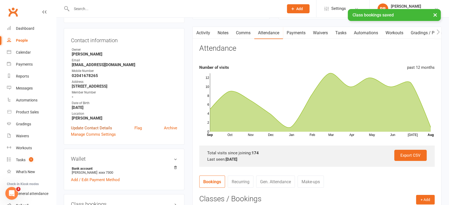
click at [89, 129] on link "Update Contact Details" at bounding box center [91, 128] width 41 height 6
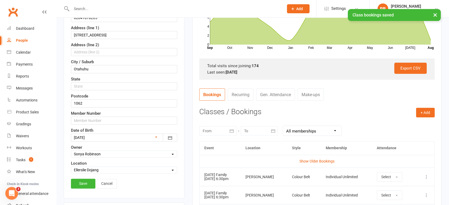
scroll to position [143, 0]
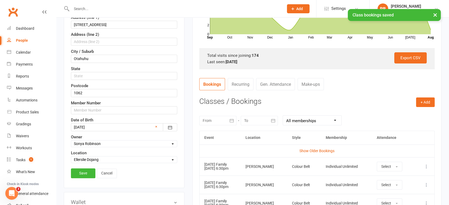
click at [87, 141] on select "Select Owner [PERSON_NAME] [PERSON_NAME] [PERSON_NAME] [PERSON_NAME] [PERSON_NA…" at bounding box center [124, 144] width 106 height 6
select select "2"
click at [71, 141] on select "Select Owner [PERSON_NAME] [PERSON_NAME] [PERSON_NAME] [PERSON_NAME] [PERSON_NA…" at bounding box center [124, 144] width 106 height 6
click at [82, 170] on link "Save" at bounding box center [83, 173] width 24 height 10
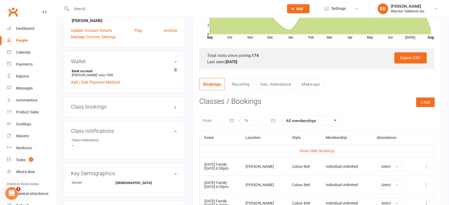
click at [111, 5] on input "text" at bounding box center [175, 8] width 210 height 7
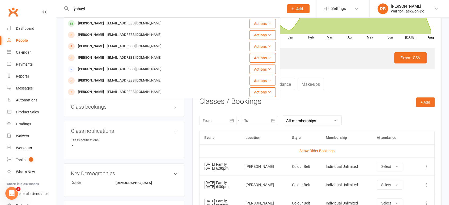
type input "yahavi"
click at [108, 18] on td "[PERSON_NAME] [EMAIL_ADDRESS][DOMAIN_NAME]" at bounding box center [151, 23] width 174 height 11
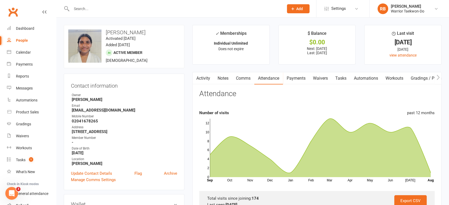
click at [235, 75] on link "Comms" at bounding box center [243, 78] width 22 height 12
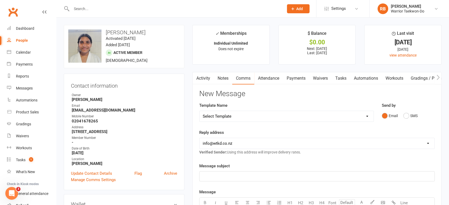
drag, startPoint x: 254, startPoint y: 118, endPoint x: 254, endPoint y: 115, distance: 3.2
click at [254, 118] on select "Select Template [Email] We Miss You - 1st email [Email] Graduation from Junior …" at bounding box center [287, 116] width 174 height 11
select select "10"
click at [200, 111] on select "Select Template [Email] We Miss You - 1st email [Email] Graduation from Junior …" at bounding box center [287, 116] width 174 height 11
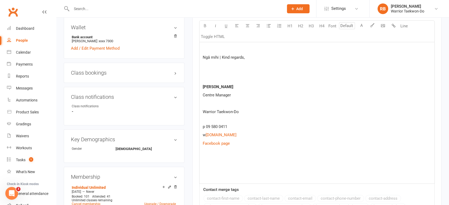
click at [212, 163] on p at bounding box center [317, 160] width 228 height 6
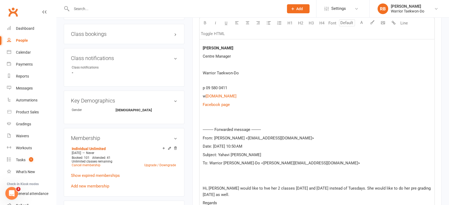
scroll to position [206, 0]
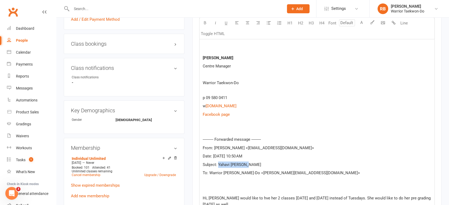
drag, startPoint x: 267, startPoint y: 165, endPoint x: 219, endPoint y: 163, distance: 48.1
click at [219, 163] on p "Subject: Yahavi [PERSON_NAME]" at bounding box center [317, 165] width 228 height 6
copy span "Yahavi [PERSON_NAME]"
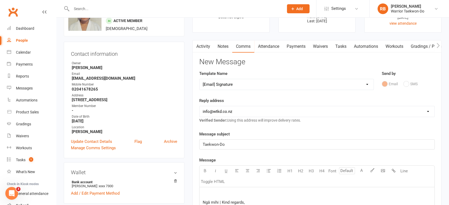
scroll to position [29, 0]
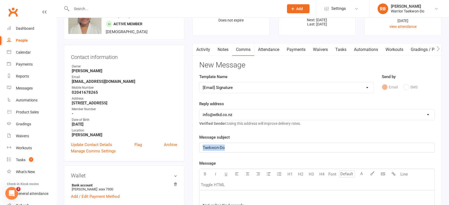
drag, startPoint x: 256, startPoint y: 147, endPoint x: 131, endPoint y: 140, distance: 125.6
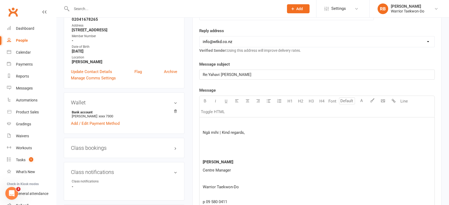
scroll to position [147, 0]
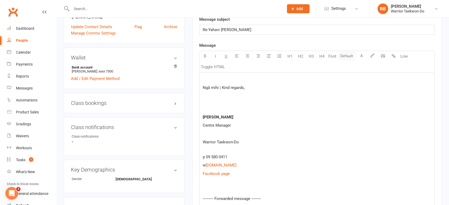
click at [223, 78] on p at bounding box center [317, 79] width 228 height 6
click at [221, 74] on div "Ngā mihi | Kind regards, [PERSON_NAME] Centre Manager Warrior Taekwon-Do p 09 5…" at bounding box center [317, 189] width 235 height 232
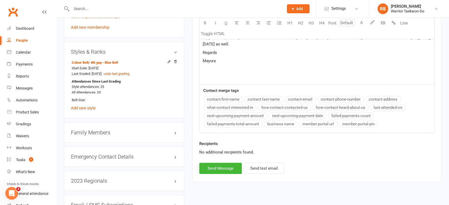
scroll to position [442, 0]
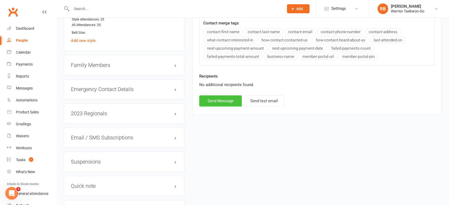
click at [219, 98] on button "Send Message" at bounding box center [220, 100] width 43 height 11
select select
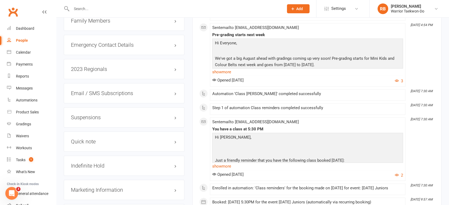
scroll to position [408, 0]
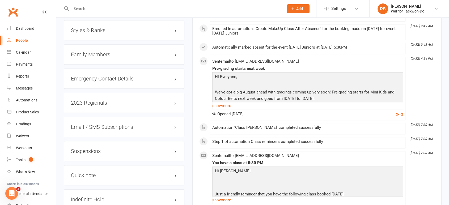
click at [132, 35] on div "Styles & Ranks" at bounding box center [124, 30] width 121 height 20
click at [134, 29] on h3 "Styles & Ranks" at bounding box center [124, 30] width 106 height 6
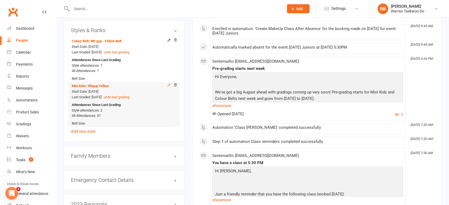
click at [169, 85] on icon at bounding box center [169, 85] width 4 height 4
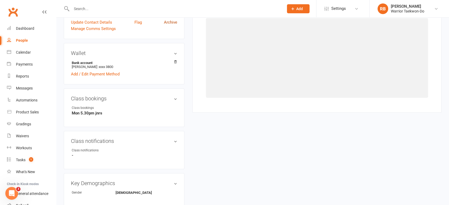
select select "2482"
select select "24933"
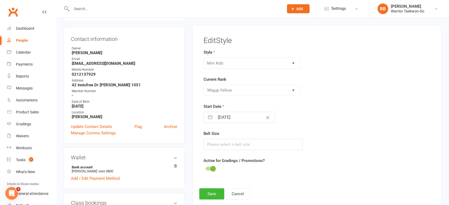
scroll to position [52, 0]
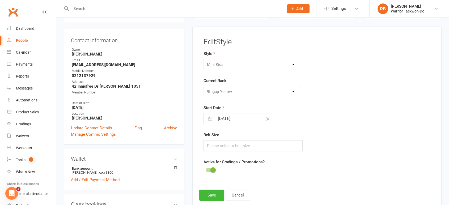
click at [208, 170] on div at bounding box center [210, 170] width 9 height 4
click at [206, 169] on input "checkbox" at bounding box center [206, 169] width 0 height 0
click at [213, 197] on button "Save" at bounding box center [211, 195] width 25 height 11
